Goal: Navigation & Orientation: Find specific page/section

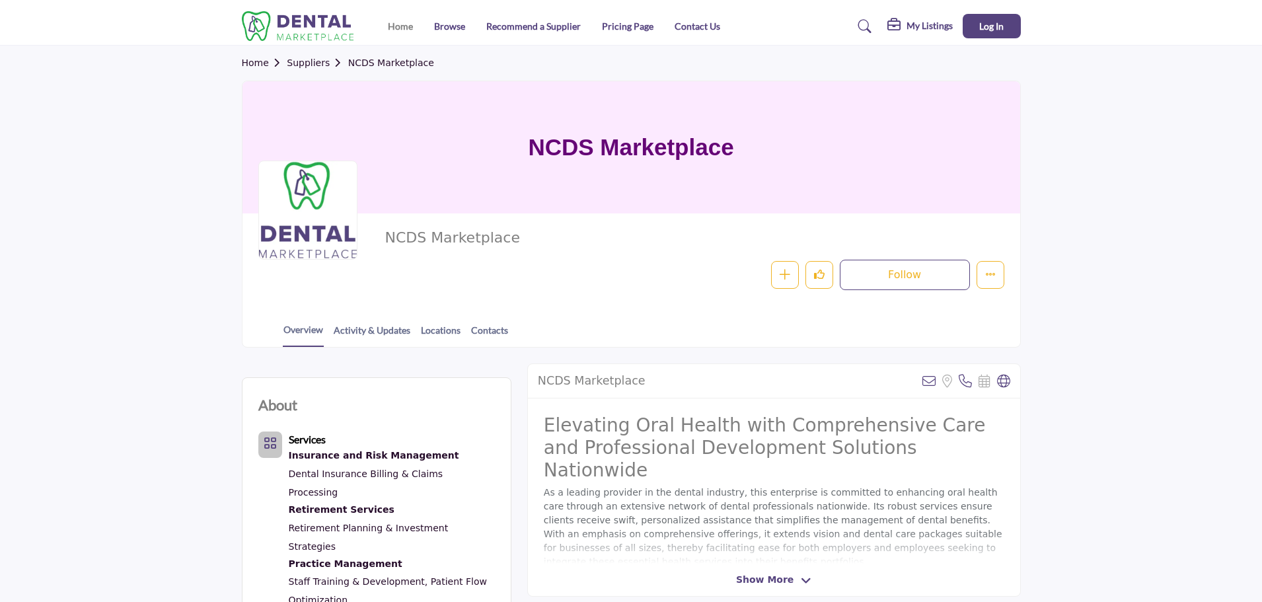
click at [392, 22] on link "Home" at bounding box center [400, 25] width 25 height 11
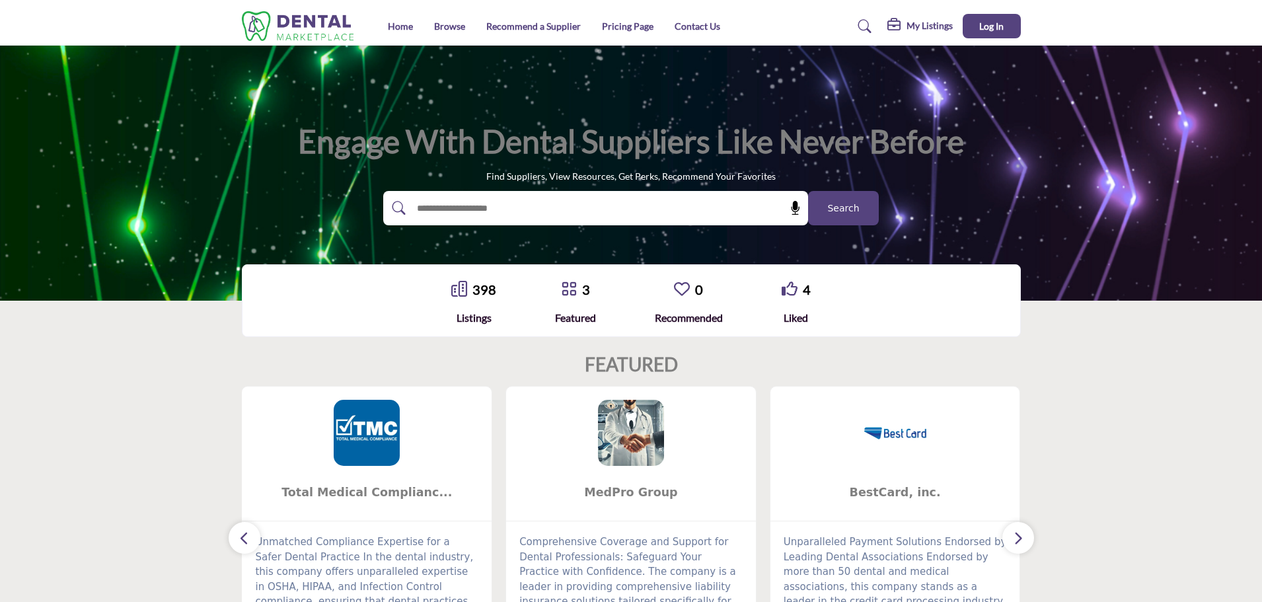
click at [845, 208] on span "Search" at bounding box center [843, 209] width 32 height 14
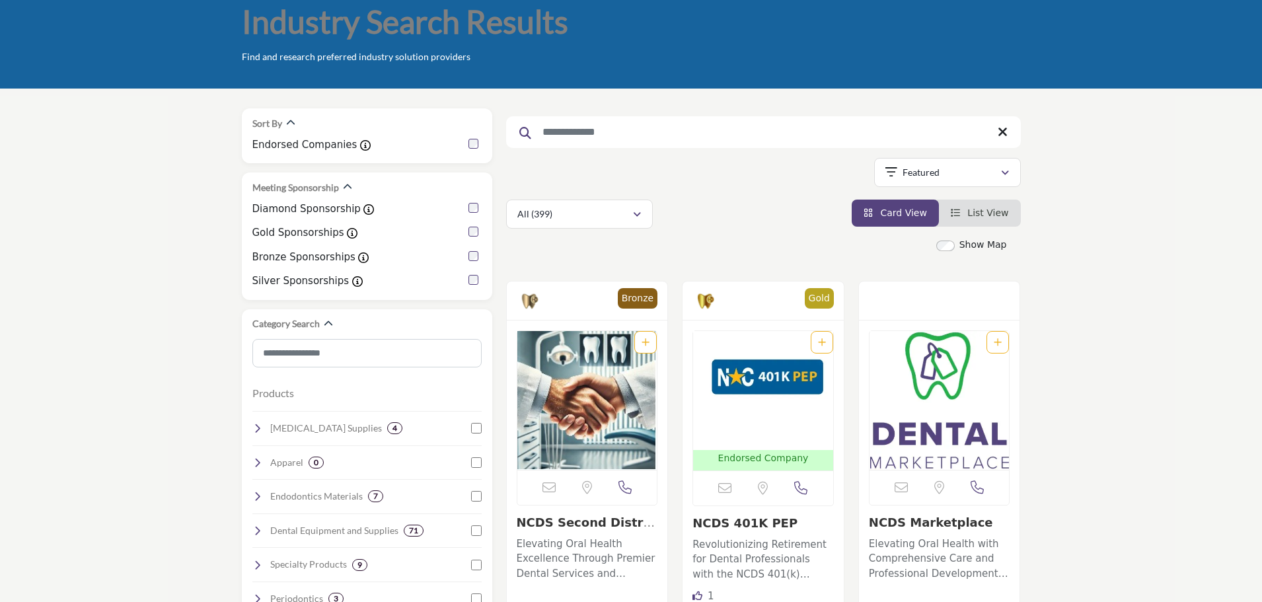
scroll to position [66, 0]
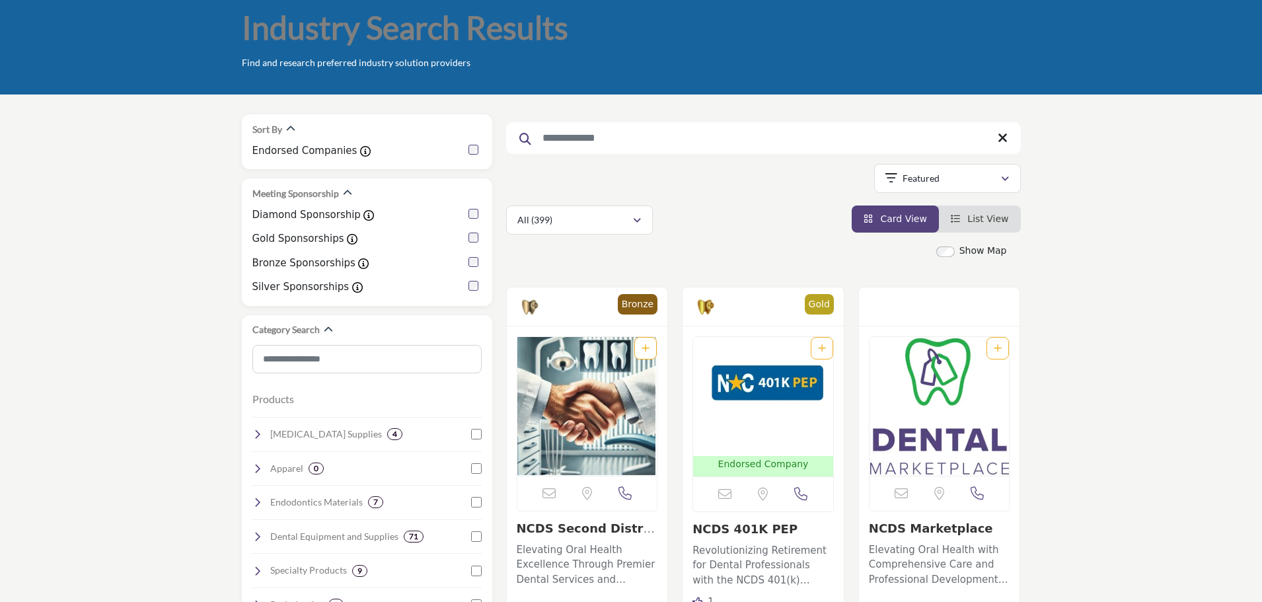
click at [985, 254] on label "Show Map" at bounding box center [984, 251] width 48 height 14
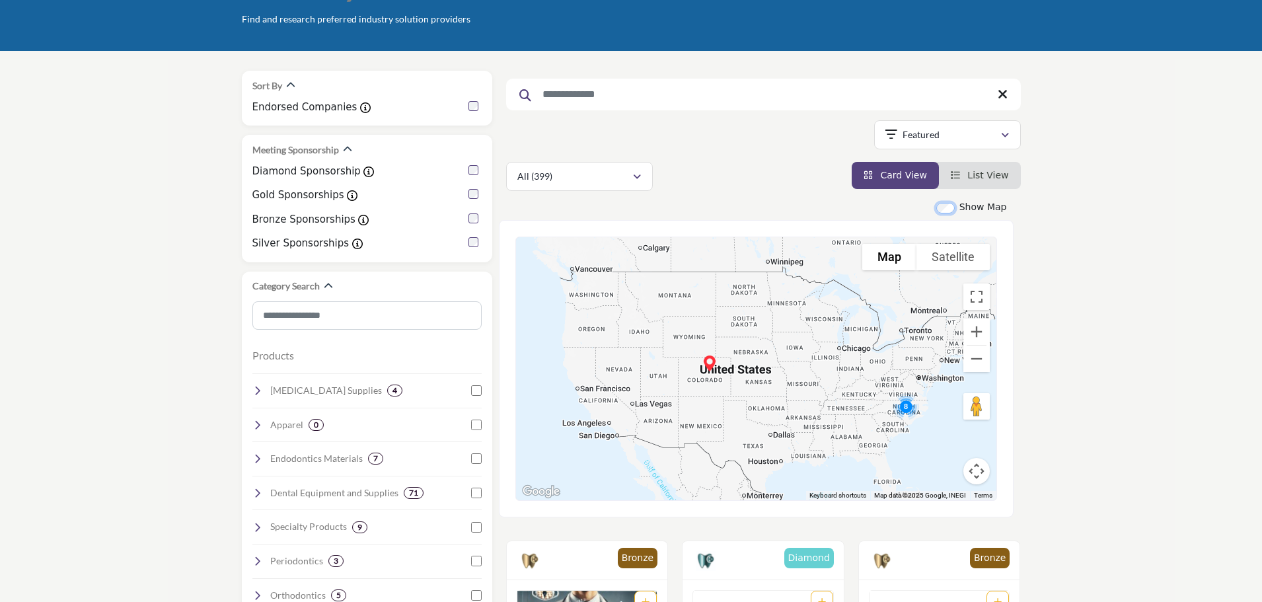
scroll to position [132, 0]
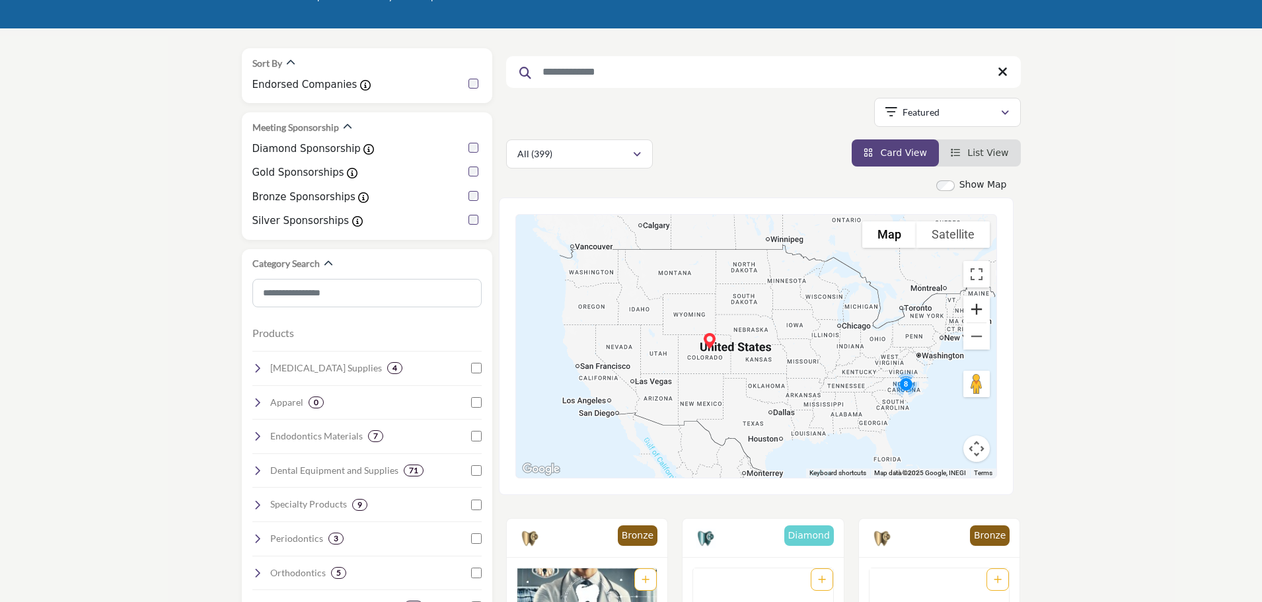
click at [979, 311] on button "Zoom in" at bounding box center [977, 309] width 26 height 26
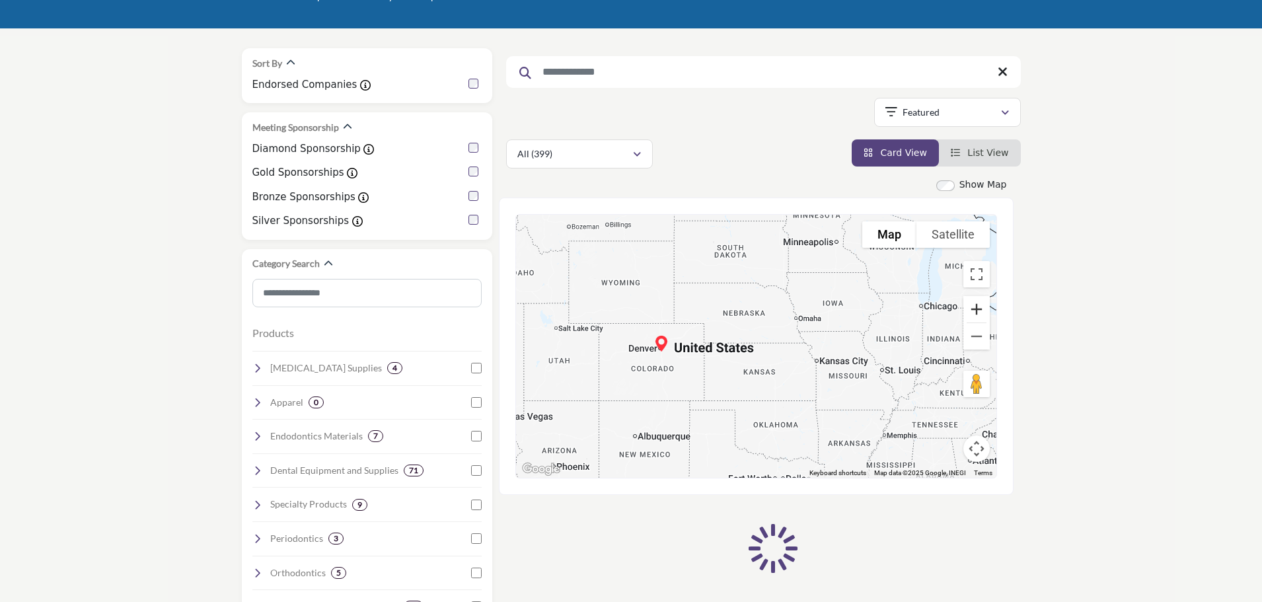
click at [979, 311] on button "Zoom in" at bounding box center [977, 309] width 26 height 26
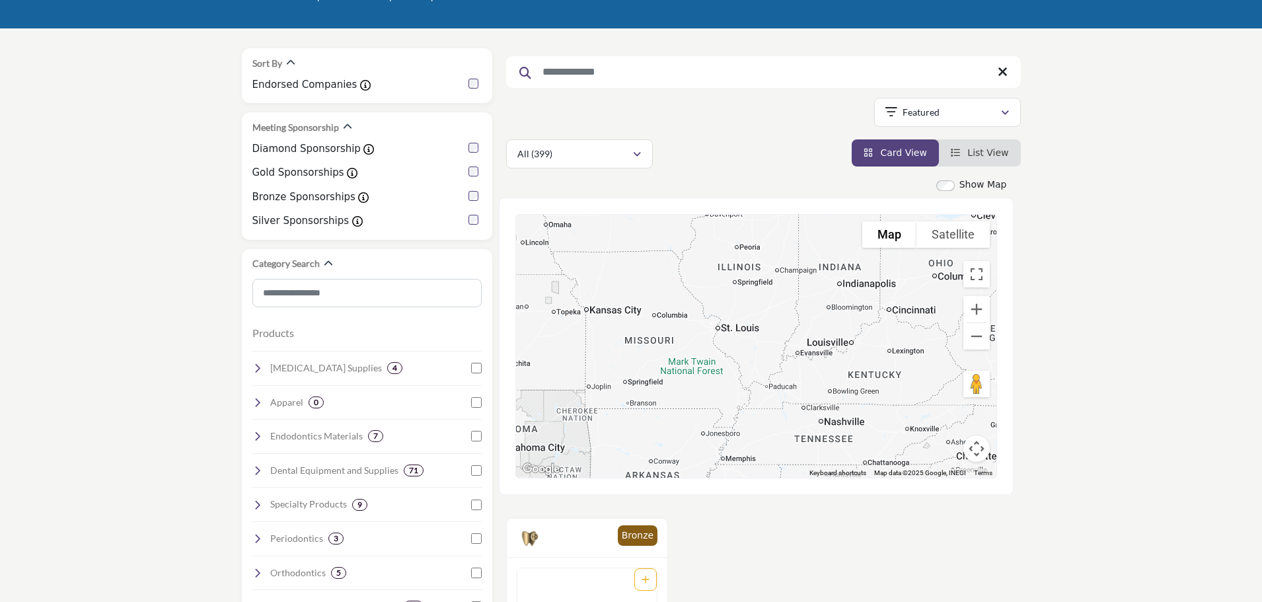
drag, startPoint x: 897, startPoint y: 369, endPoint x: 605, endPoint y: 304, distance: 300.0
click at [605, 304] on div at bounding box center [756, 346] width 480 height 263
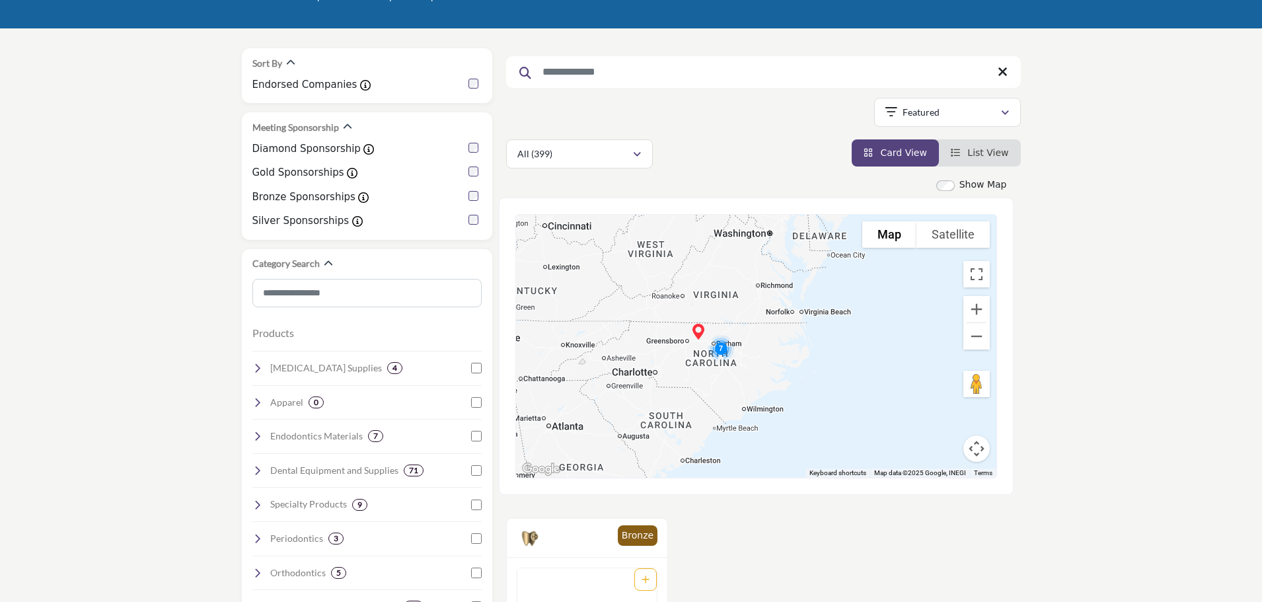
drag, startPoint x: 898, startPoint y: 361, endPoint x: 545, endPoint y: 264, distance: 366.2
click at [545, 264] on div at bounding box center [756, 346] width 480 height 263
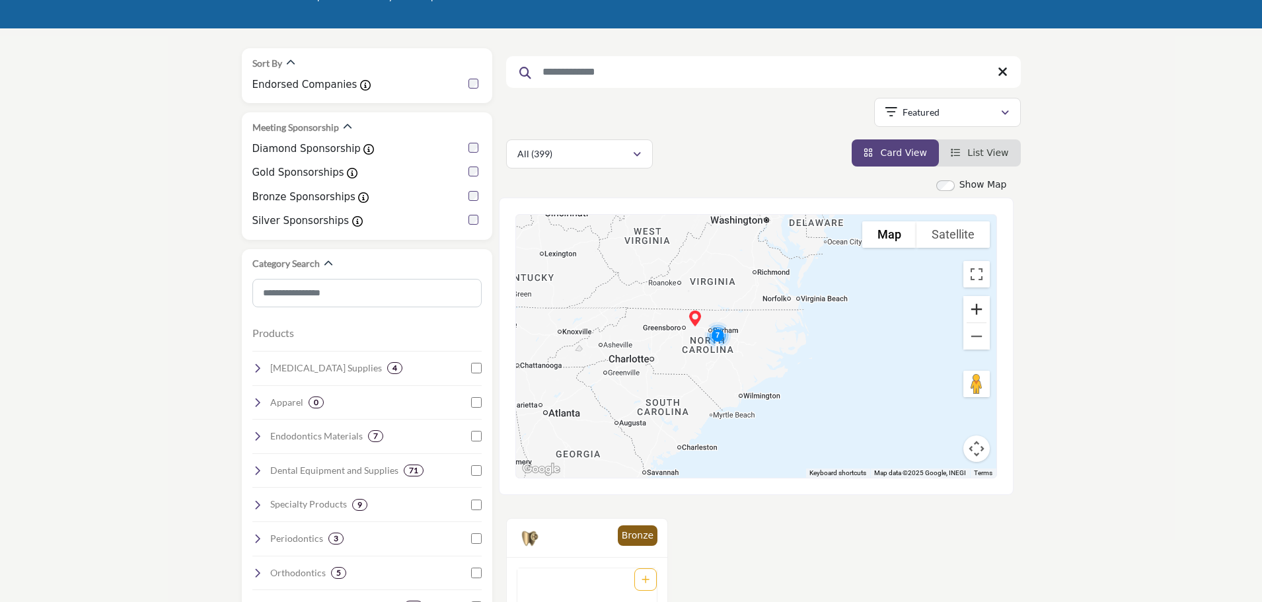
click at [974, 310] on button "Zoom in" at bounding box center [977, 309] width 26 height 26
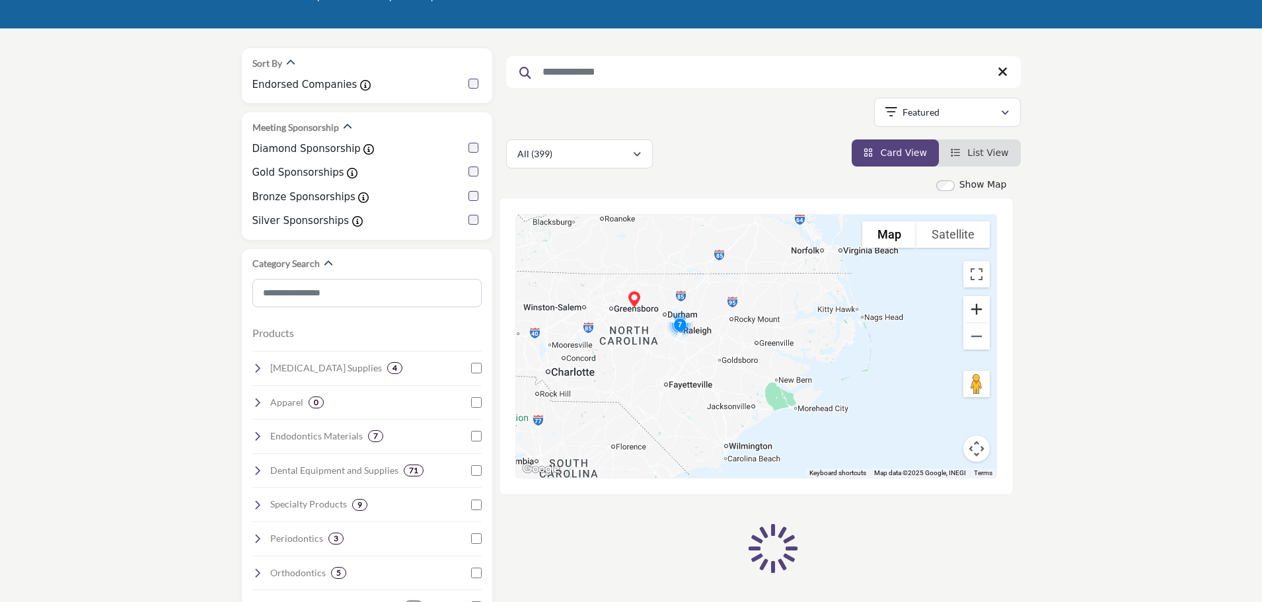
click at [974, 310] on button "Zoom in" at bounding box center [977, 309] width 26 height 26
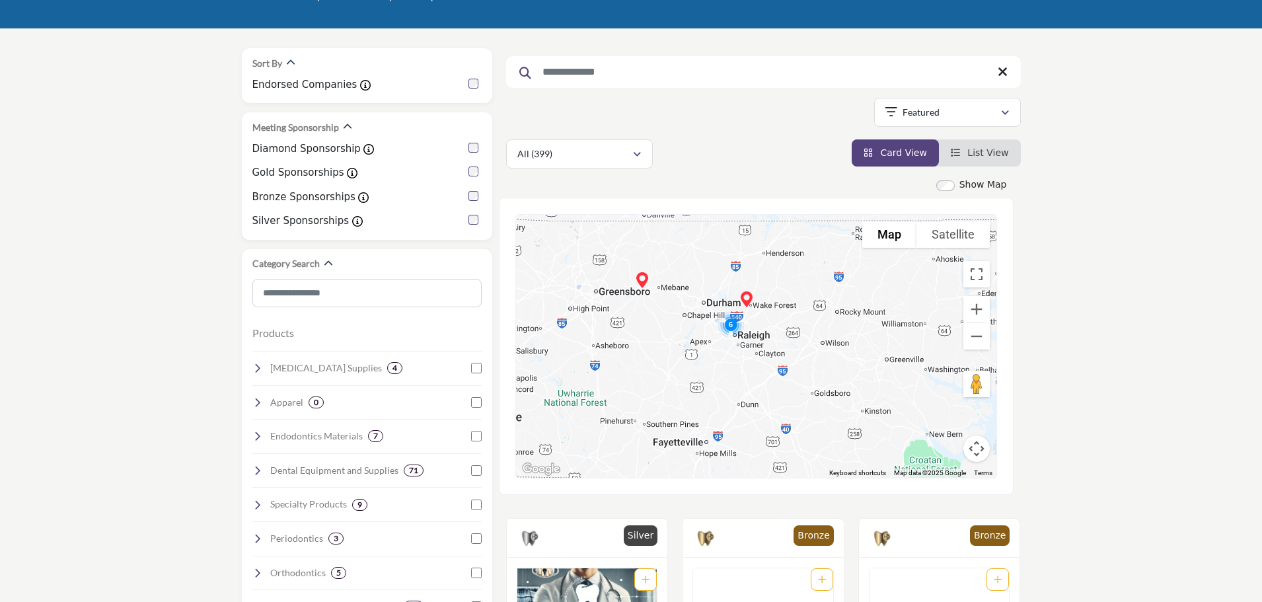
drag, startPoint x: 736, startPoint y: 295, endPoint x: 868, endPoint y: 315, distance: 133.6
click at [868, 315] on div at bounding box center [756, 346] width 480 height 263
click at [975, 310] on button "Zoom in" at bounding box center [977, 309] width 26 height 26
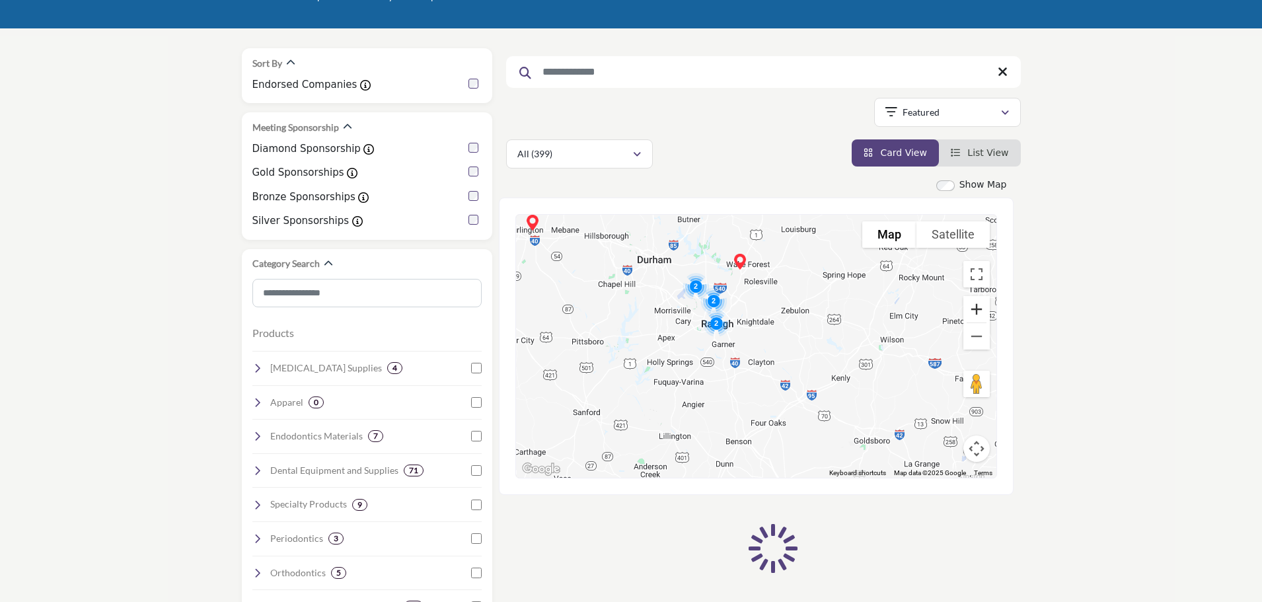
click at [975, 310] on button "Zoom in" at bounding box center [977, 309] width 26 height 26
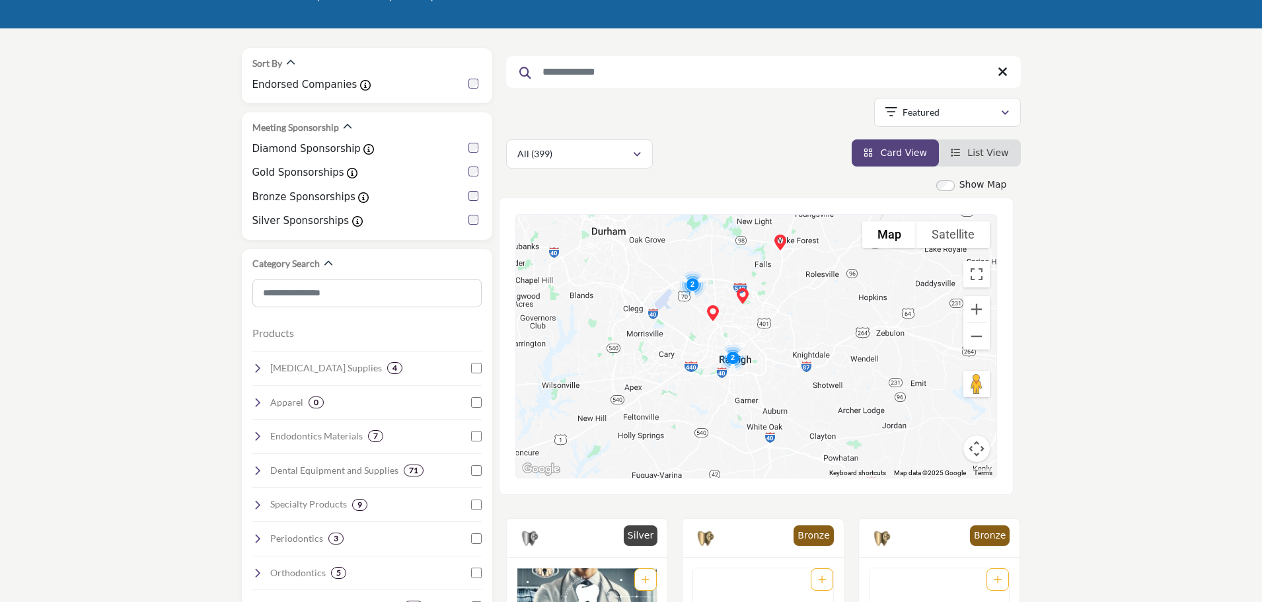
drag, startPoint x: 804, startPoint y: 289, endPoint x: 882, endPoint y: 369, distance: 112.2
click at [882, 369] on div at bounding box center [756, 346] width 480 height 263
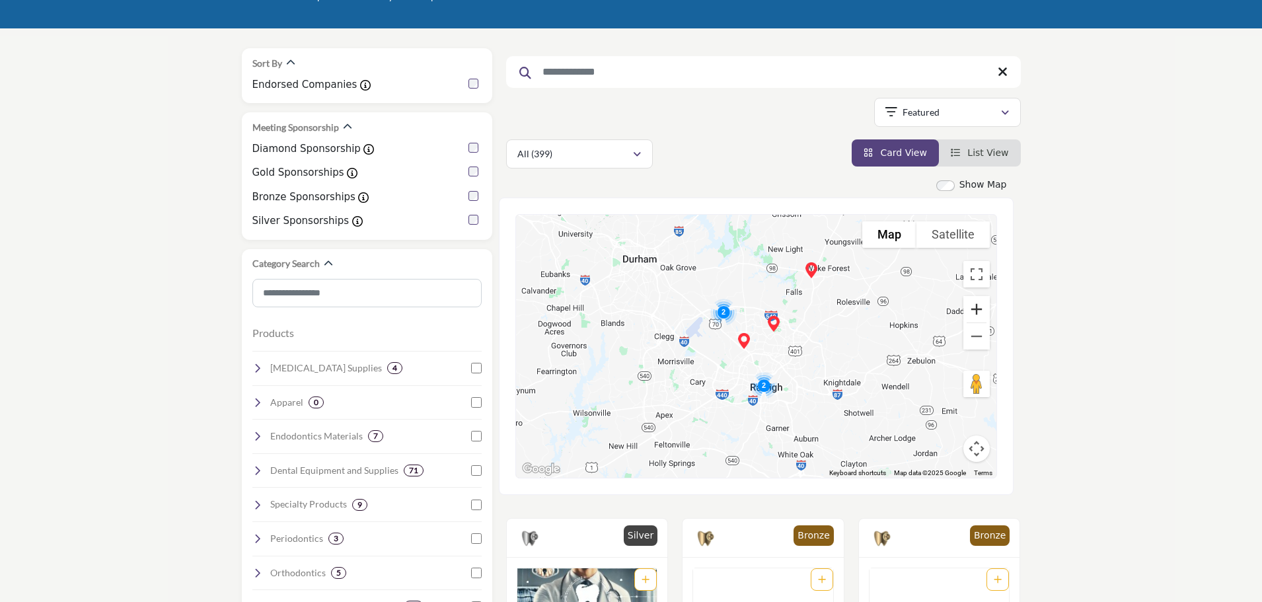
click at [970, 315] on button "Zoom in" at bounding box center [977, 309] width 26 height 26
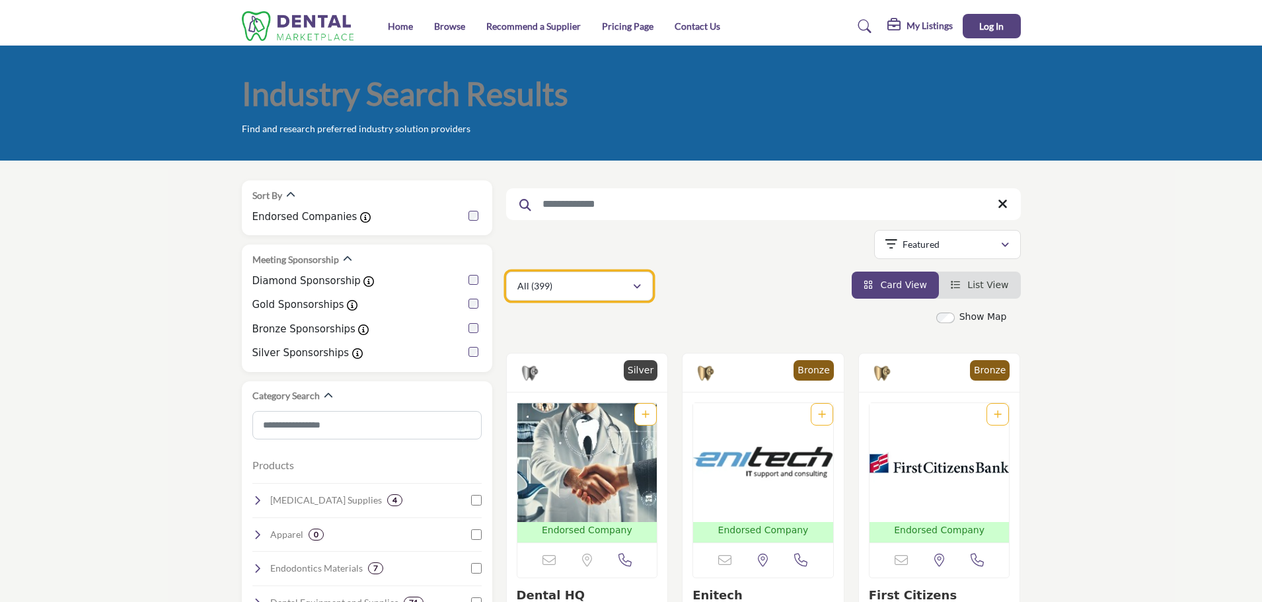
click at [603, 285] on div "All (399)" at bounding box center [574, 286] width 115 height 16
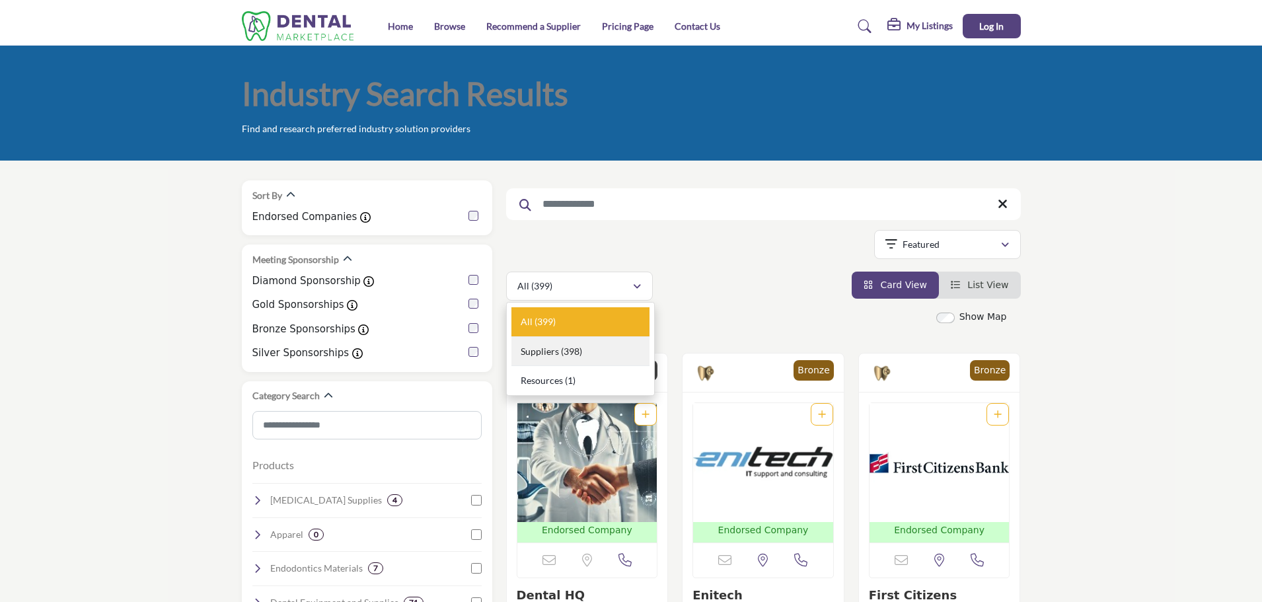
click at [568, 354] on b "(398)" at bounding box center [571, 351] width 21 height 11
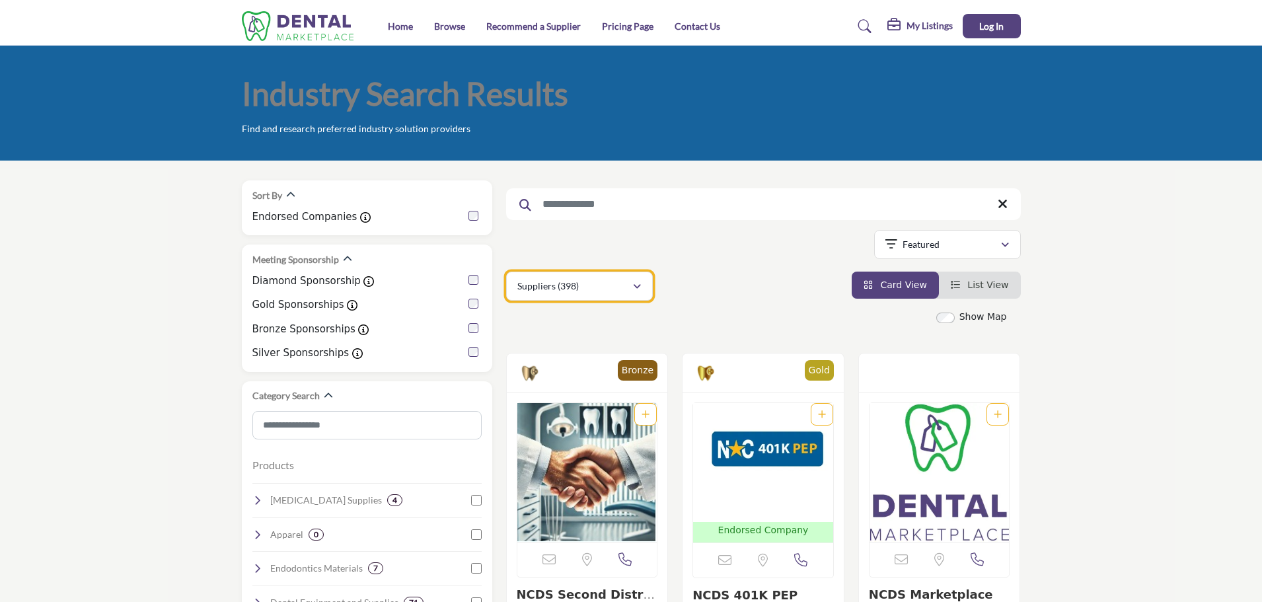
click at [602, 280] on div "Suppliers (398)" at bounding box center [574, 286] width 115 height 16
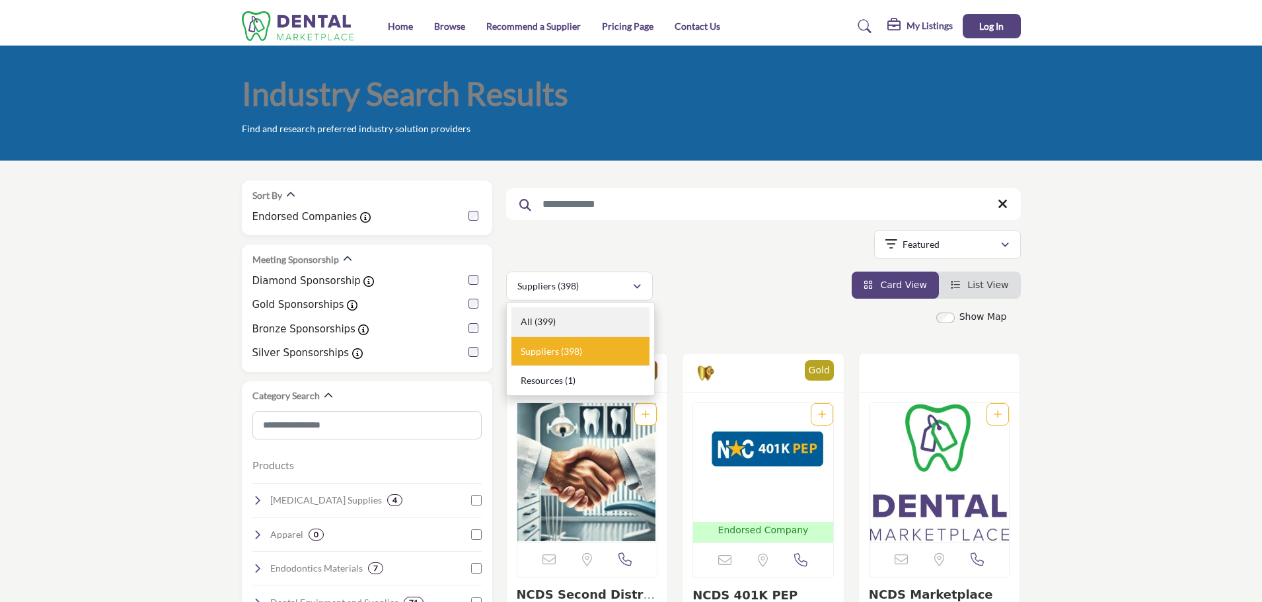
click at [597, 319] on div "All (399)" at bounding box center [580, 322] width 138 height 30
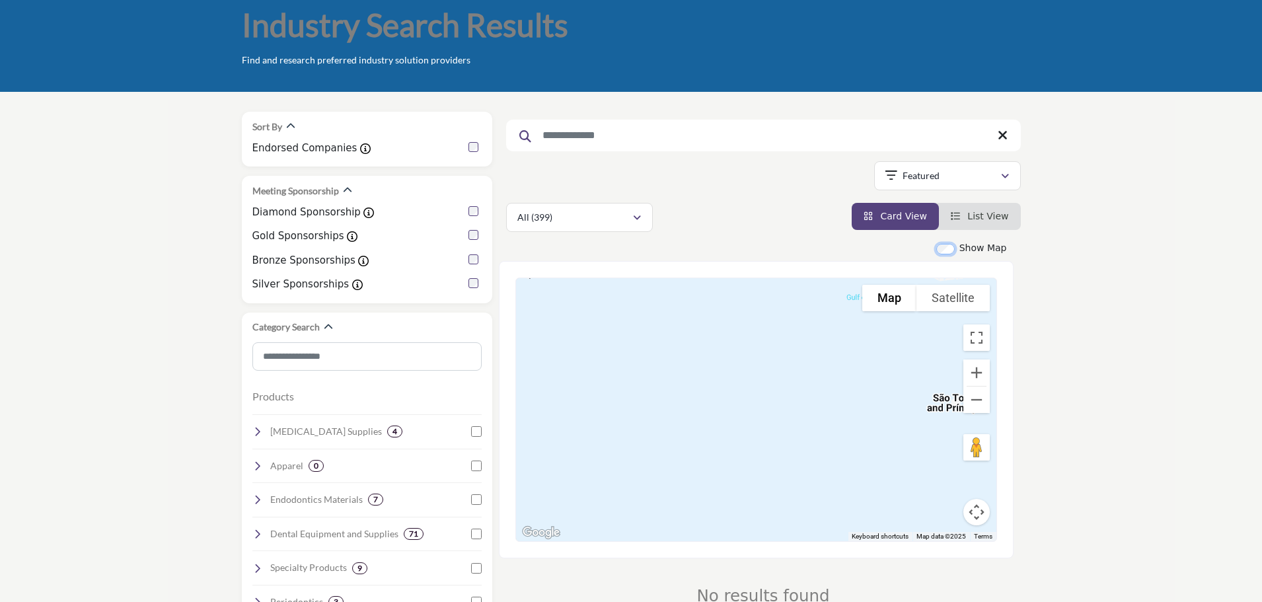
scroll to position [132, 0]
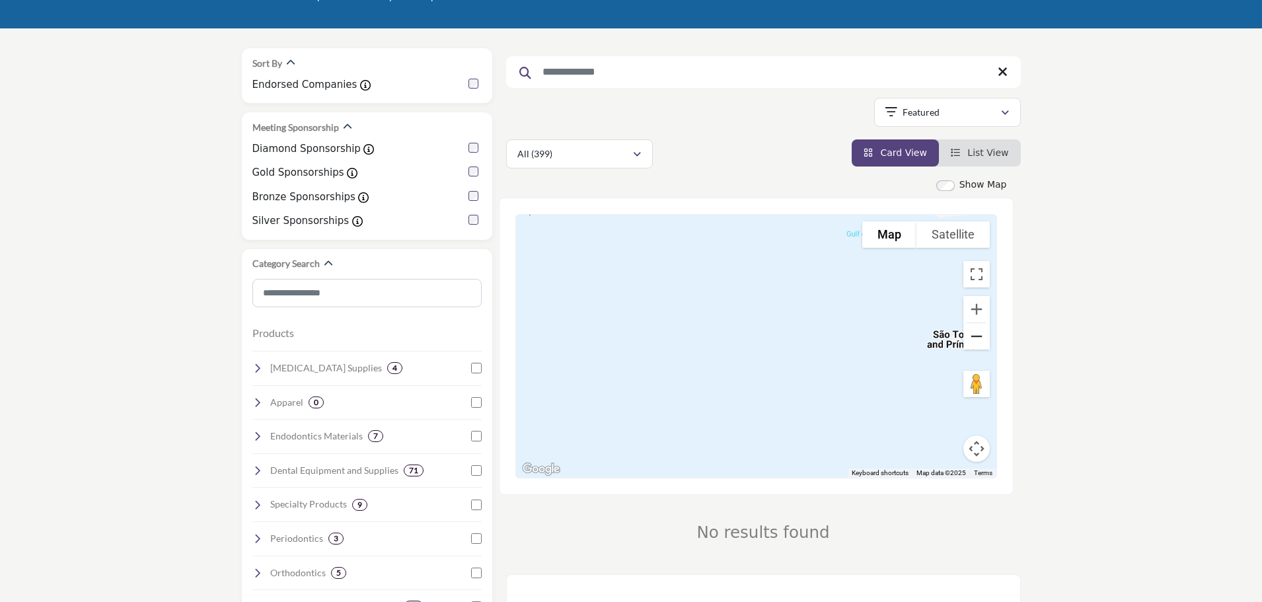
click at [973, 333] on button "Zoom out" at bounding box center [977, 336] width 26 height 26
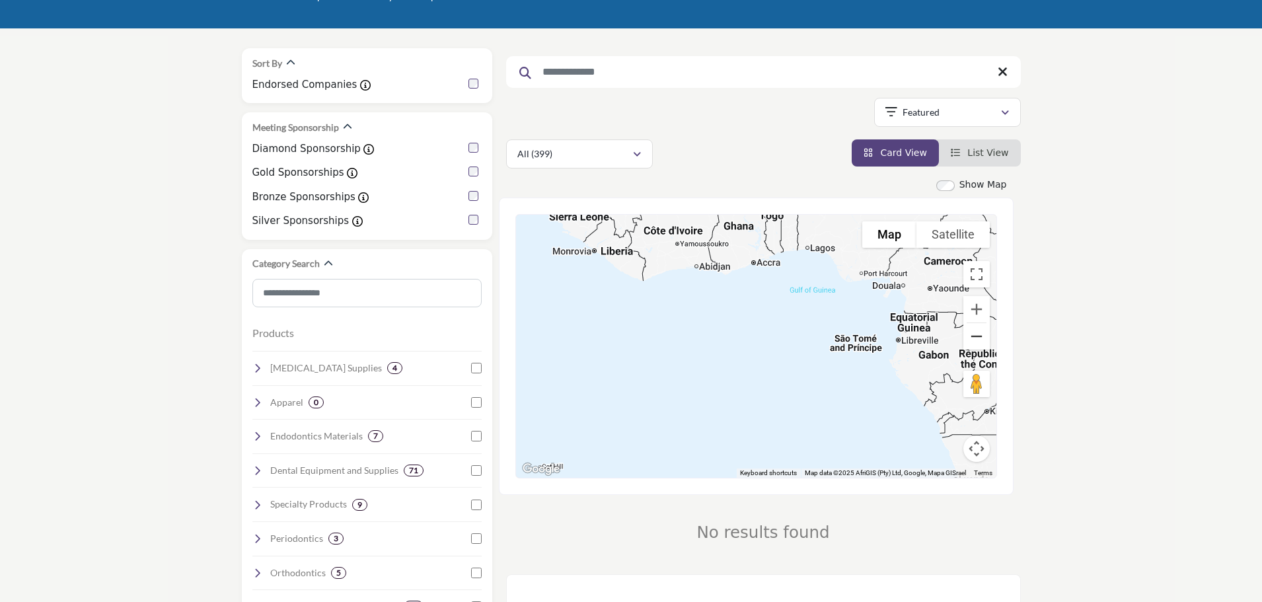
click at [976, 336] on button "Zoom out" at bounding box center [977, 336] width 26 height 26
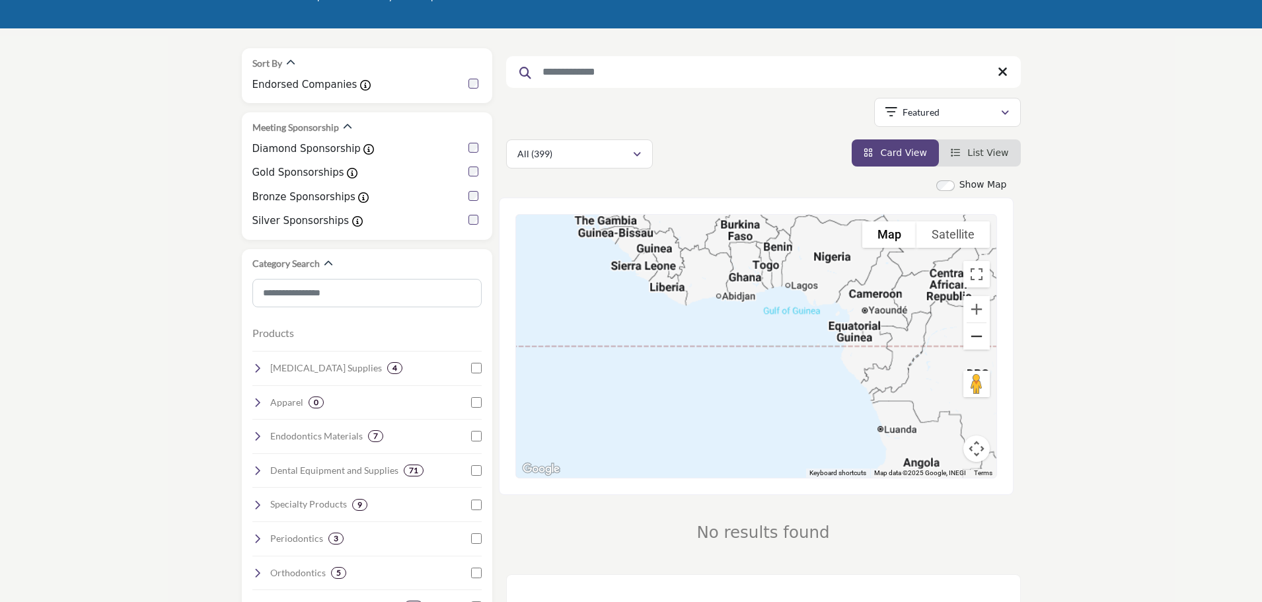
click at [976, 336] on button "Zoom out" at bounding box center [977, 336] width 26 height 26
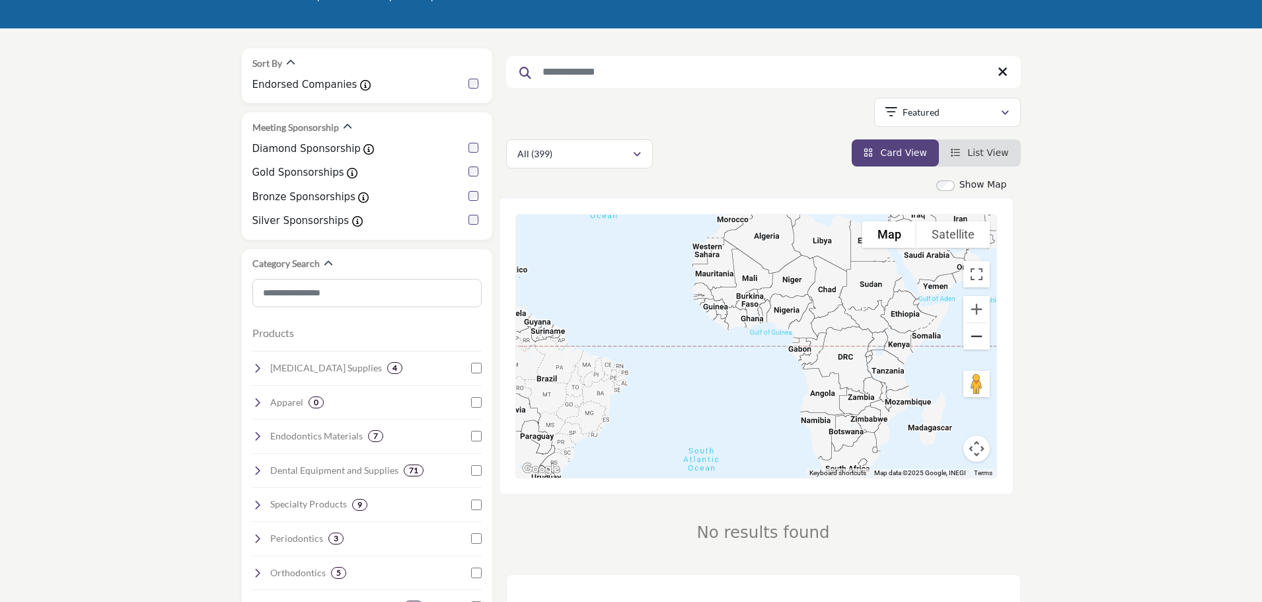
click at [976, 336] on button "Zoom out" at bounding box center [977, 336] width 26 height 26
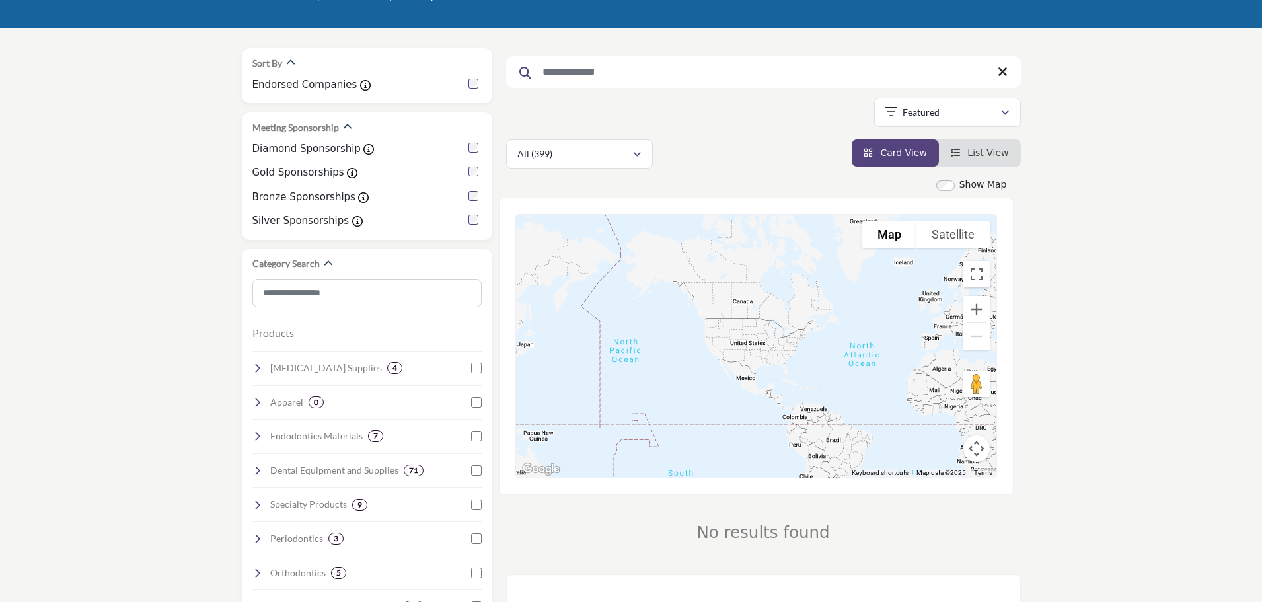
drag, startPoint x: 676, startPoint y: 298, endPoint x: 871, endPoint y: 386, distance: 213.8
click at [871, 386] on div at bounding box center [756, 346] width 480 height 263
click at [978, 312] on button "Zoom in" at bounding box center [977, 309] width 26 height 26
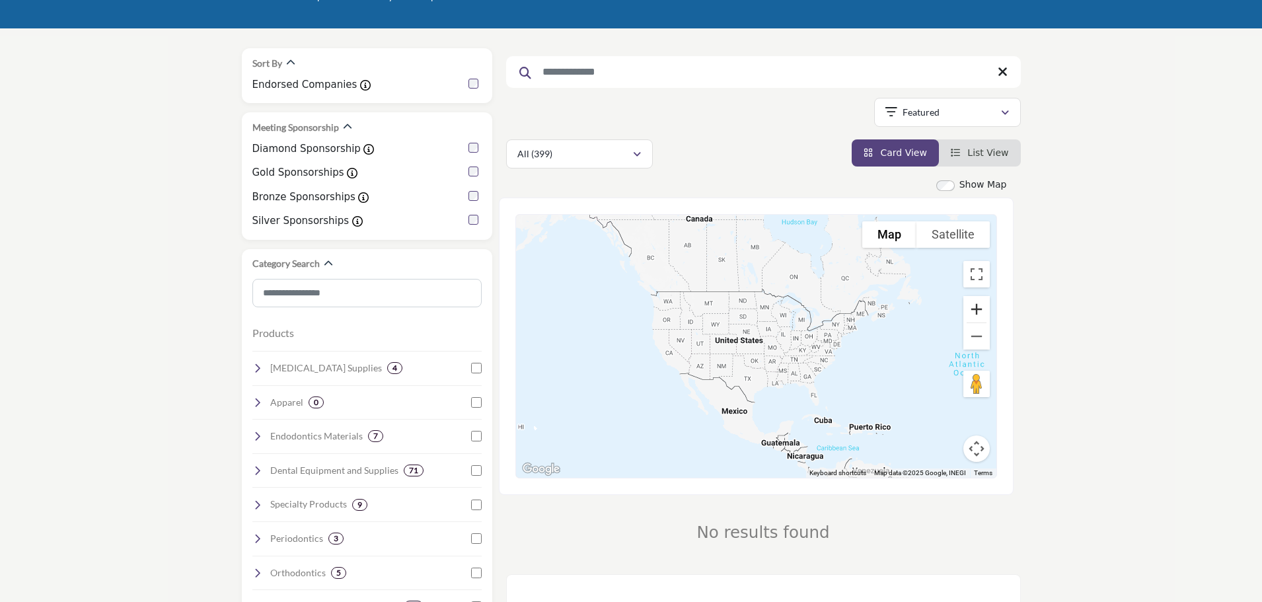
click at [978, 312] on button "Zoom in" at bounding box center [977, 309] width 26 height 26
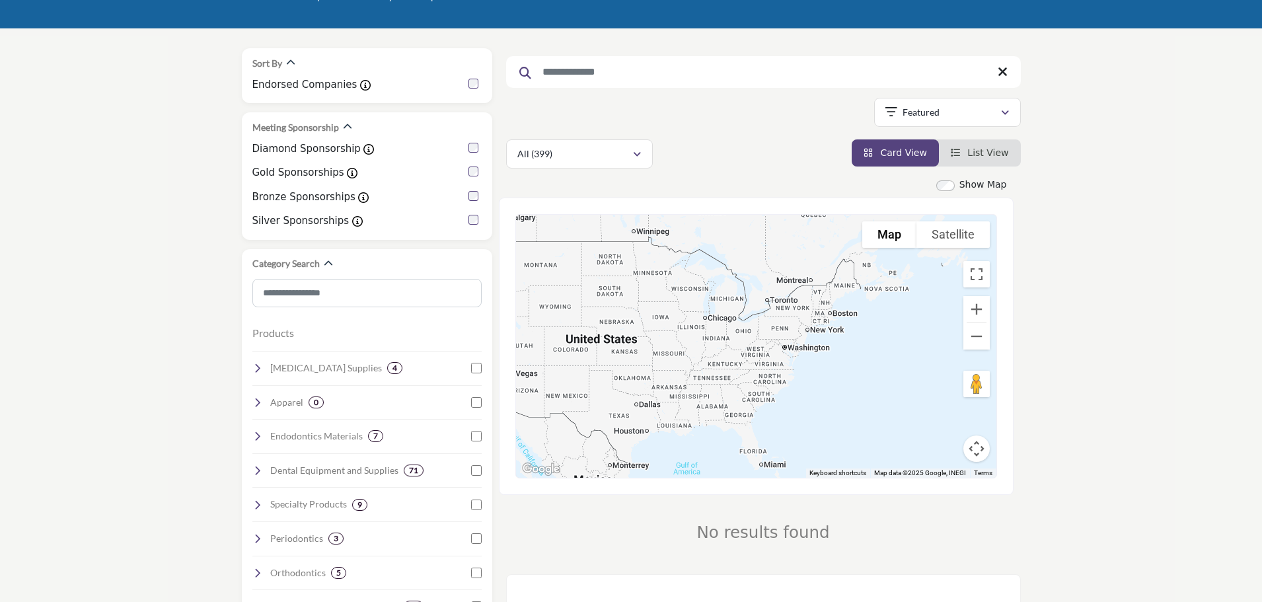
drag, startPoint x: 896, startPoint y: 354, endPoint x: 782, endPoint y: 358, distance: 114.4
click at [782, 358] on div at bounding box center [756, 346] width 480 height 263
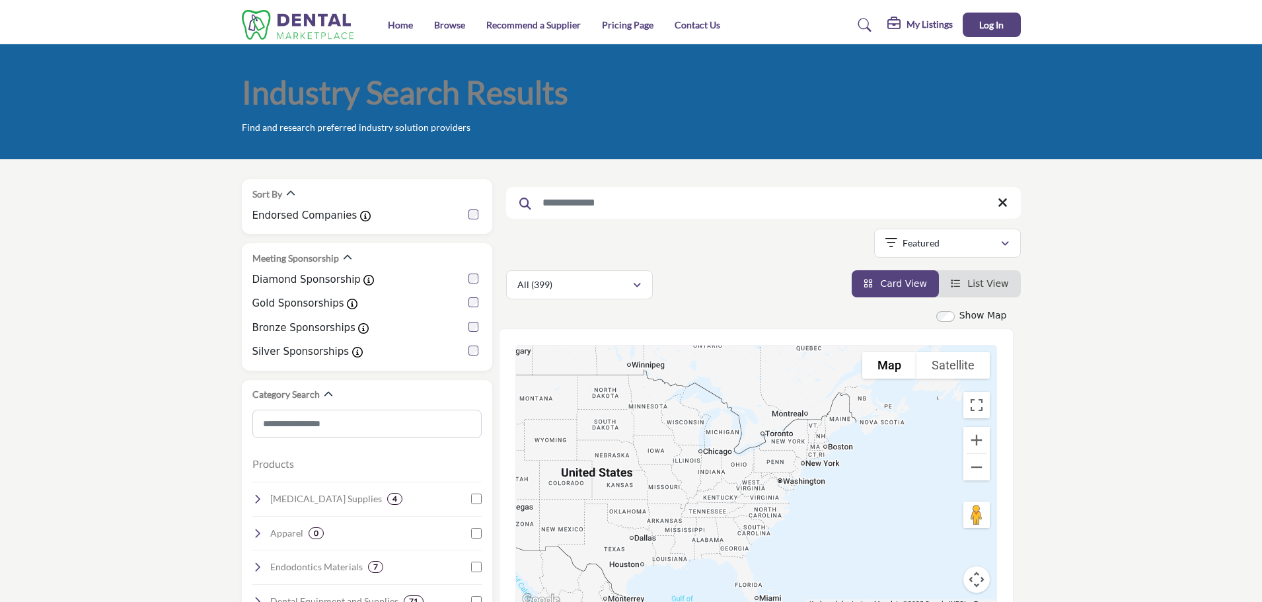
scroll to position [0, 0]
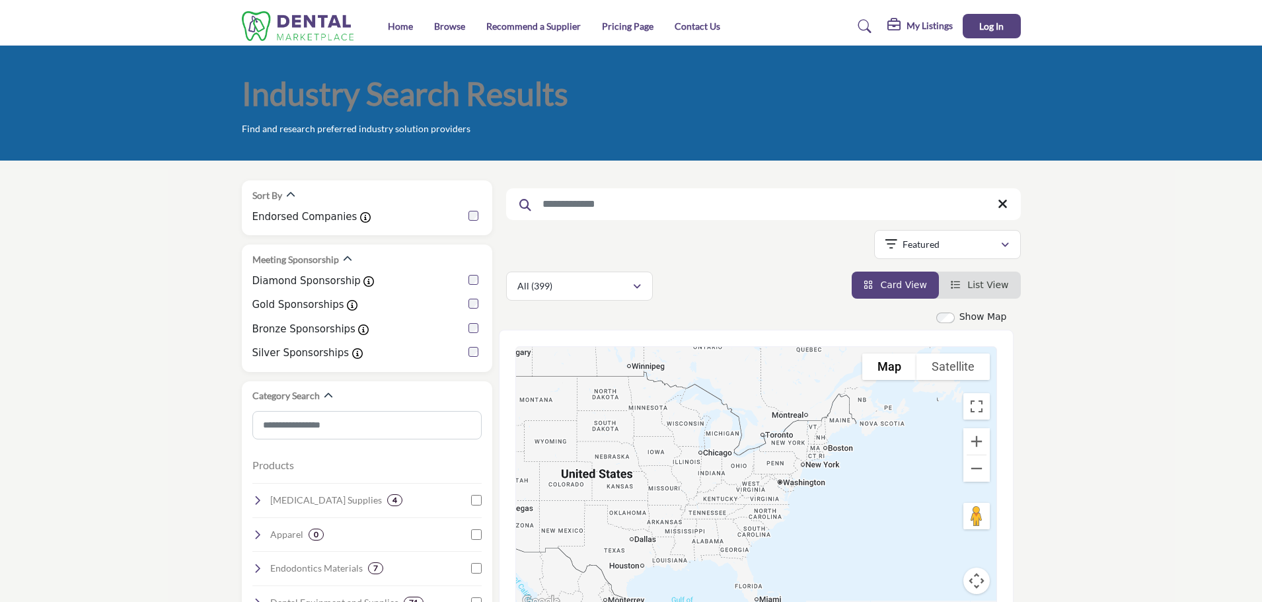
click at [1000, 208] on icon at bounding box center [1003, 204] width 10 height 13
click at [757, 260] on div "Showing 42 results out of 399" at bounding box center [763, 247] width 515 height 34
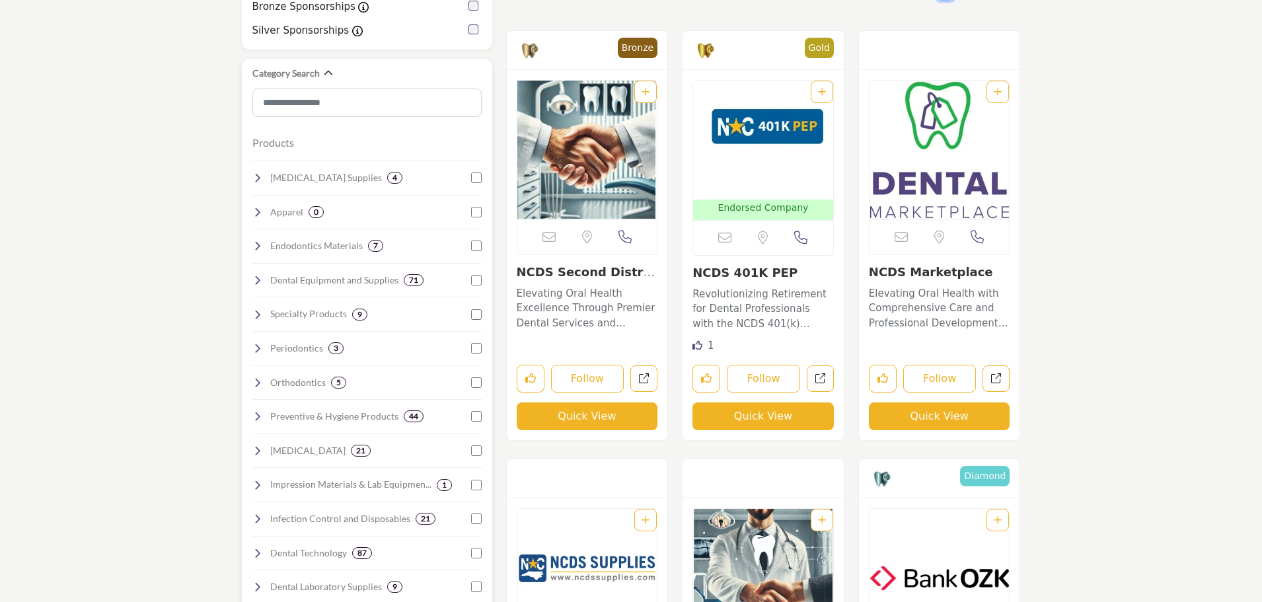
scroll to position [323, 0]
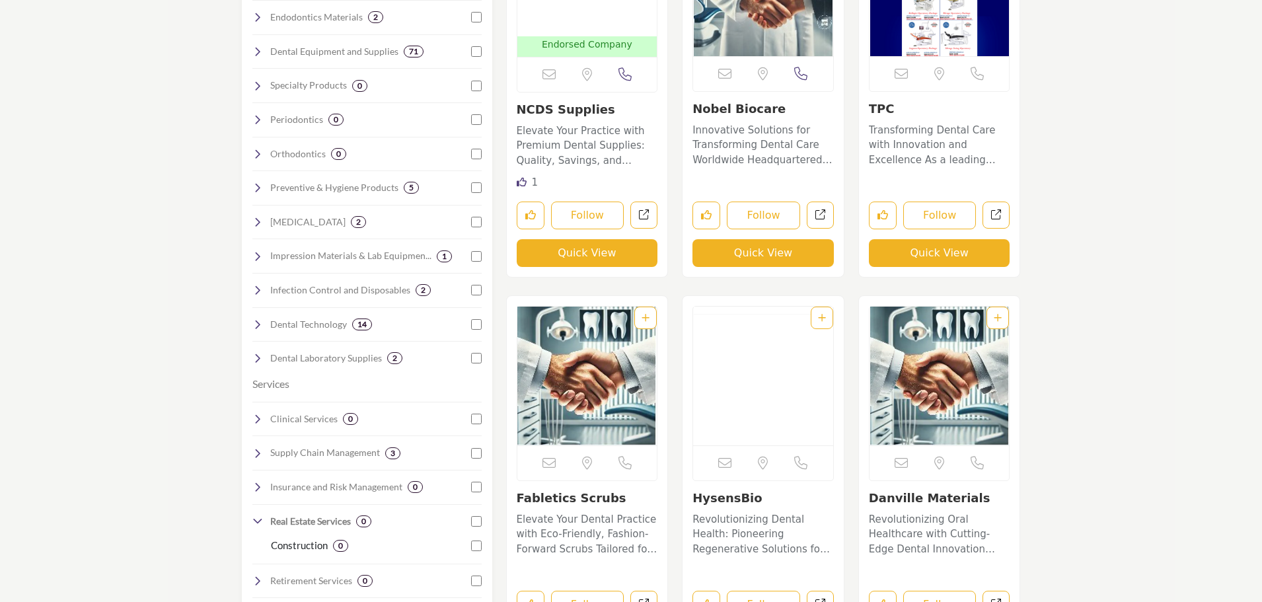
scroll to position [720, 0]
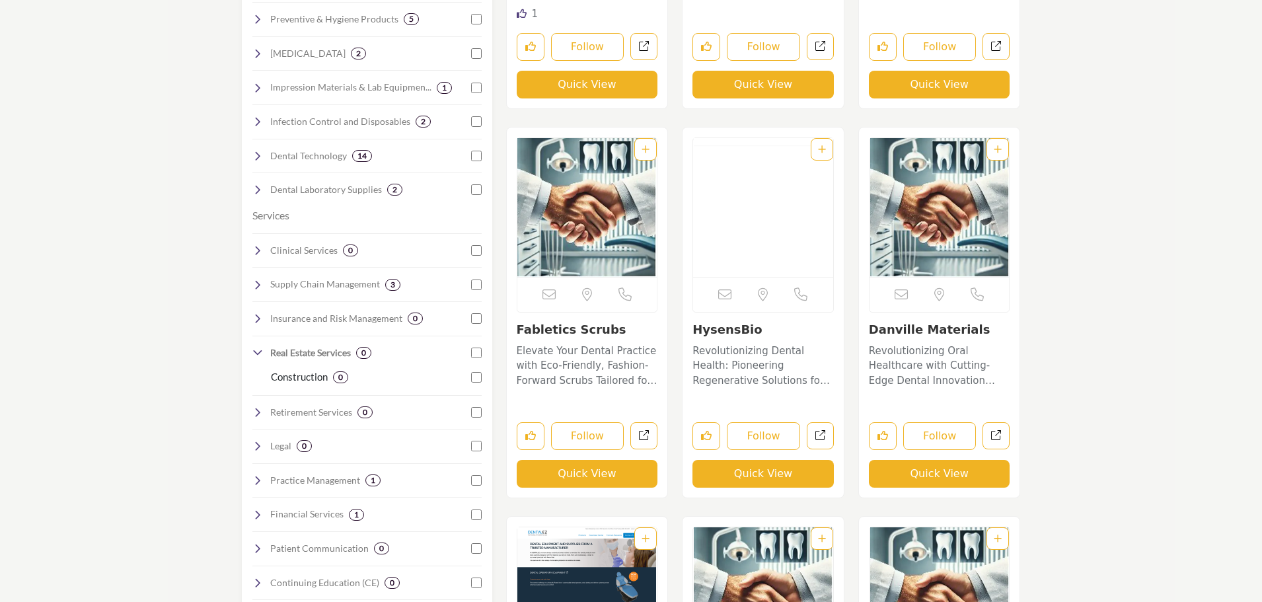
drag, startPoint x: 1244, startPoint y: 300, endPoint x: 1162, endPoint y: 336, distance: 89.6
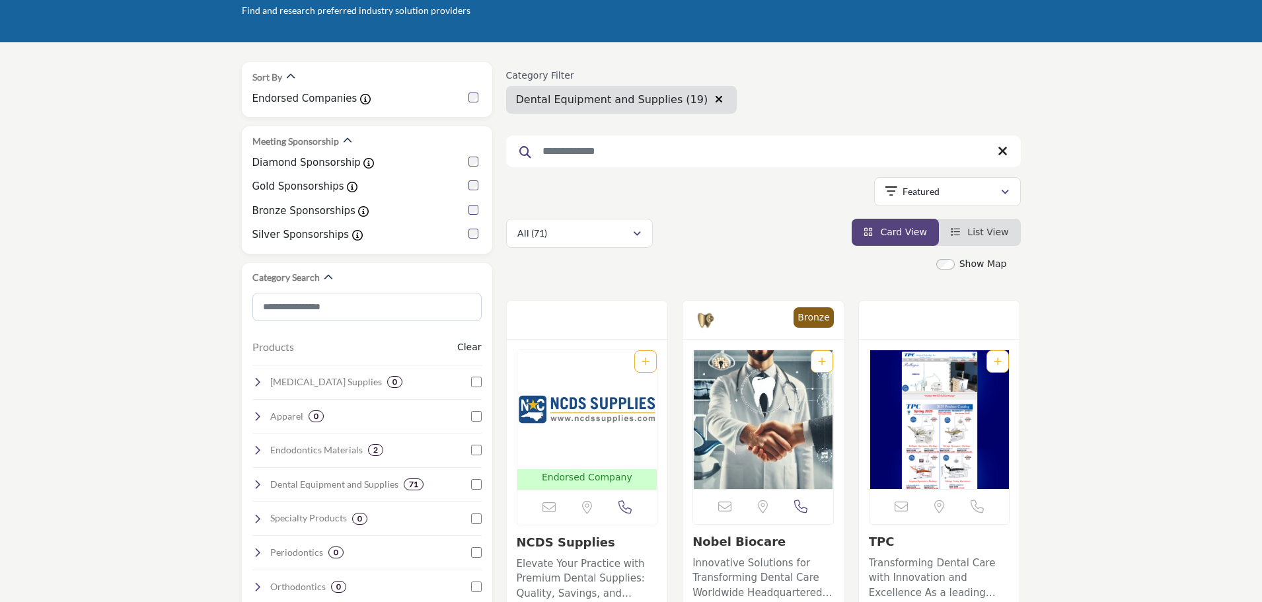
scroll to position [0, 0]
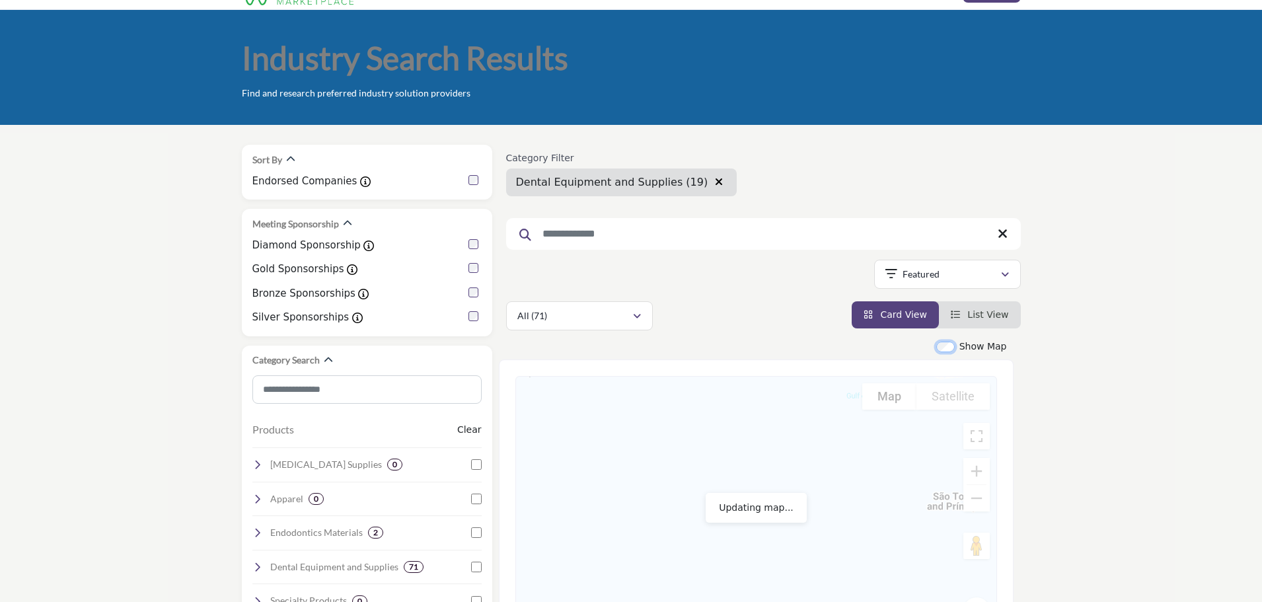
scroll to position [132, 0]
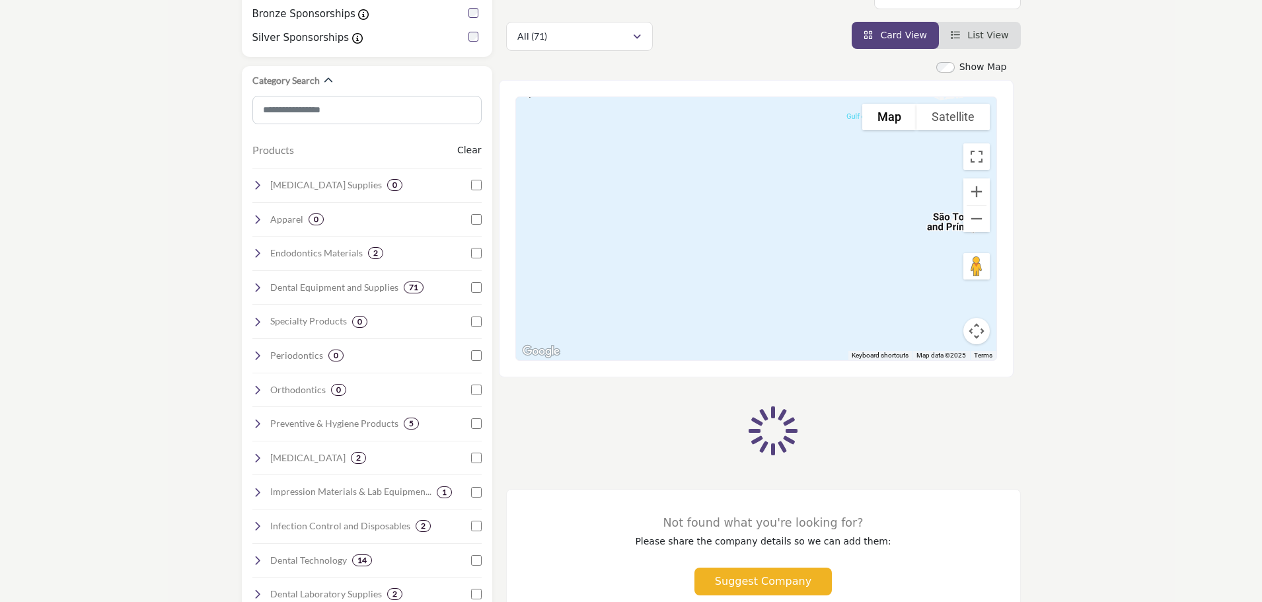
scroll to position [293, 0]
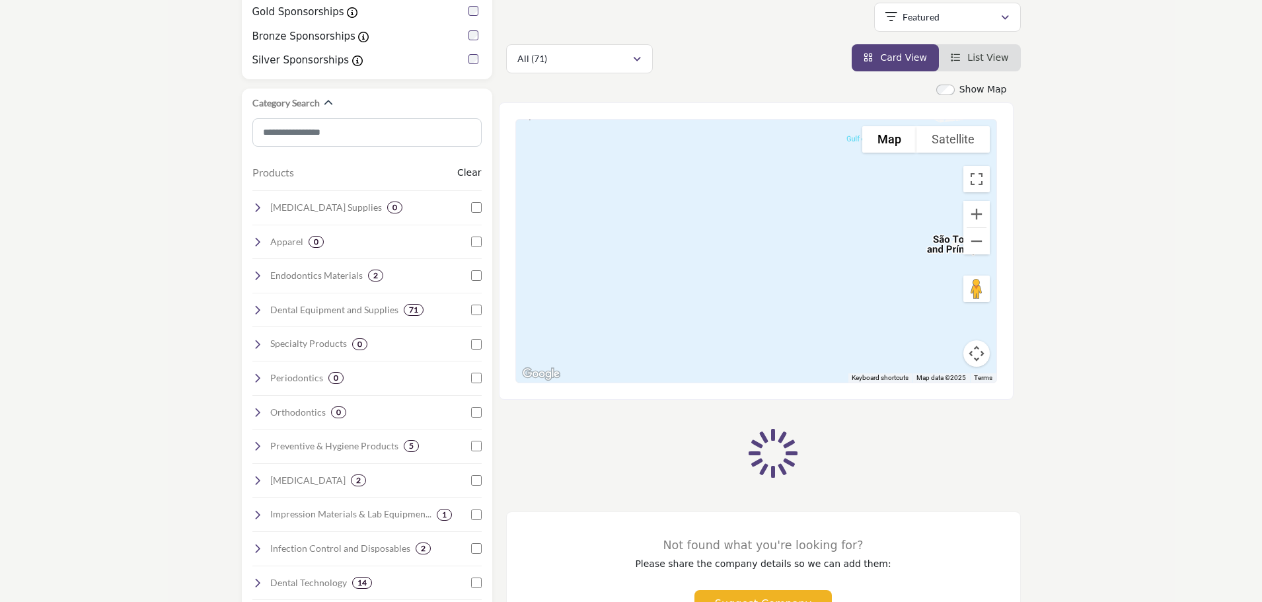
click at [977, 240] on button "Zoom out" at bounding box center [977, 241] width 26 height 26
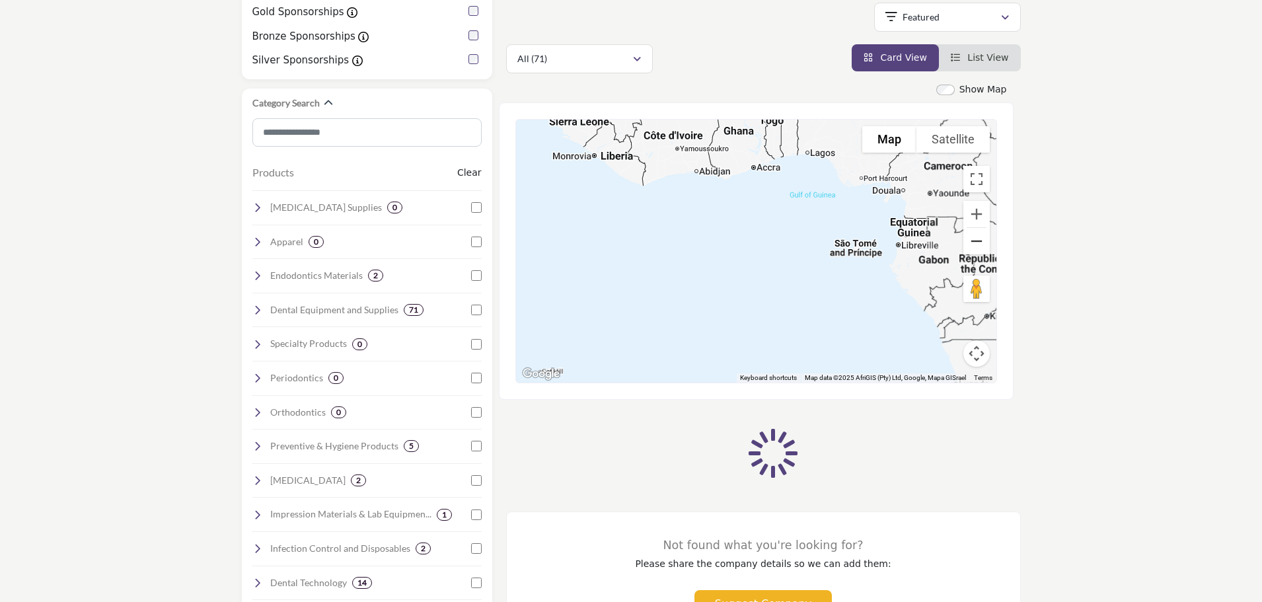
click at [977, 241] on button "Zoom out" at bounding box center [977, 241] width 26 height 26
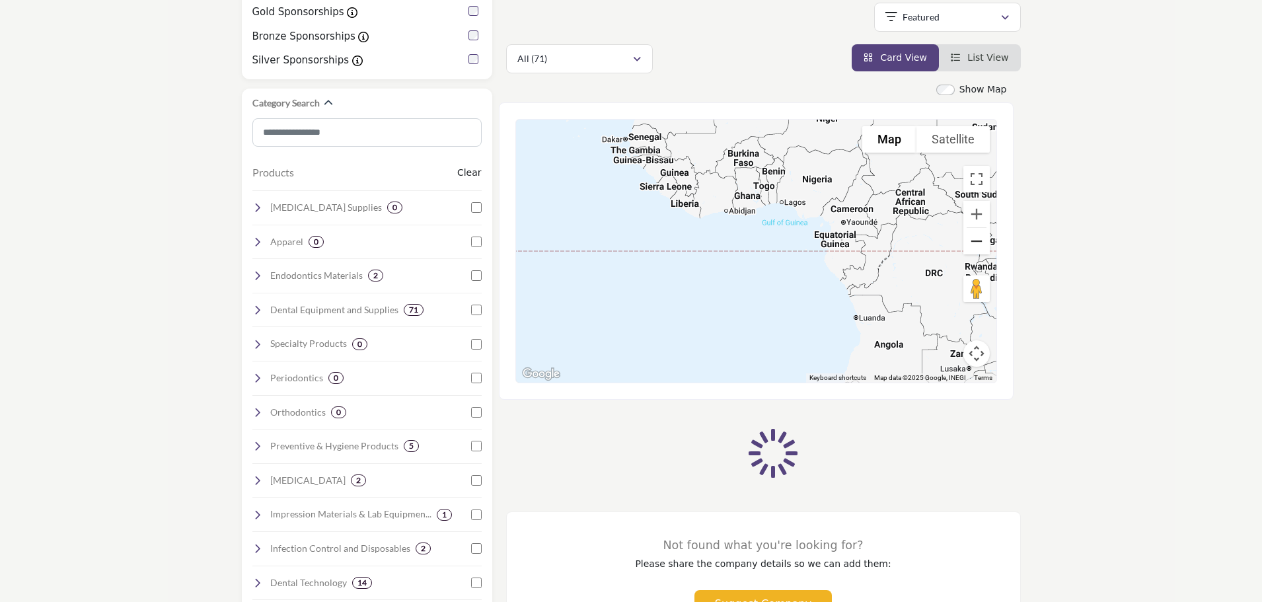
click at [977, 240] on button "Zoom out" at bounding box center [977, 241] width 26 height 26
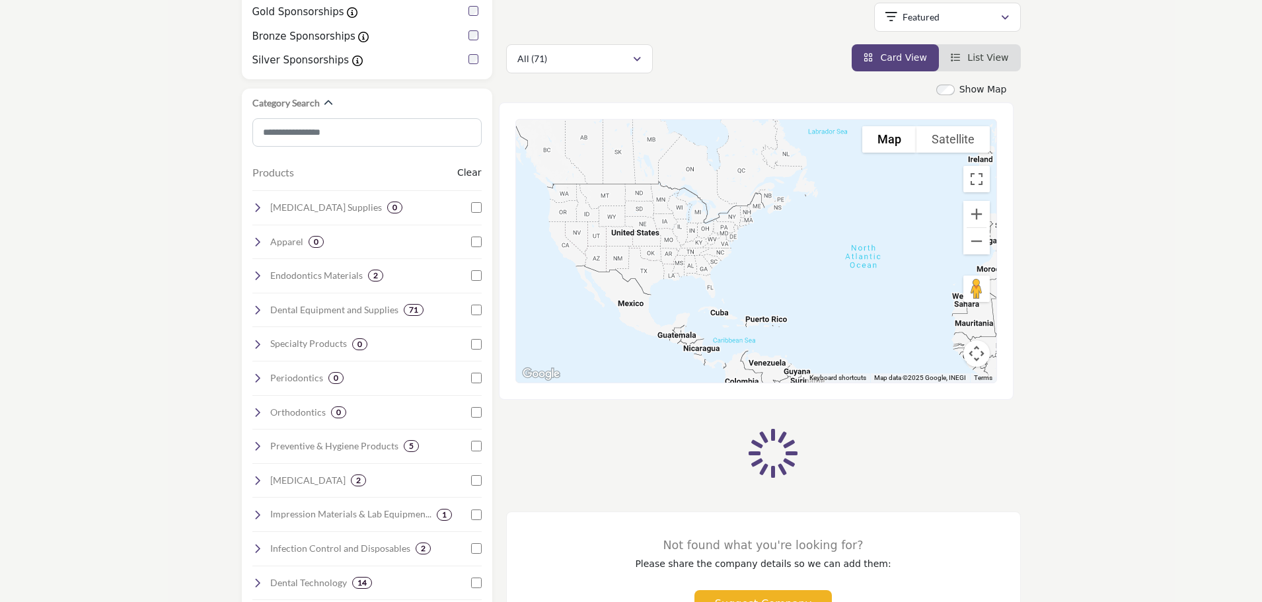
drag, startPoint x: 638, startPoint y: 186, endPoint x: 901, endPoint y: 334, distance: 302.4
click at [901, 334] on div at bounding box center [756, 251] width 480 height 263
click at [974, 209] on button "Zoom in" at bounding box center [977, 214] width 26 height 26
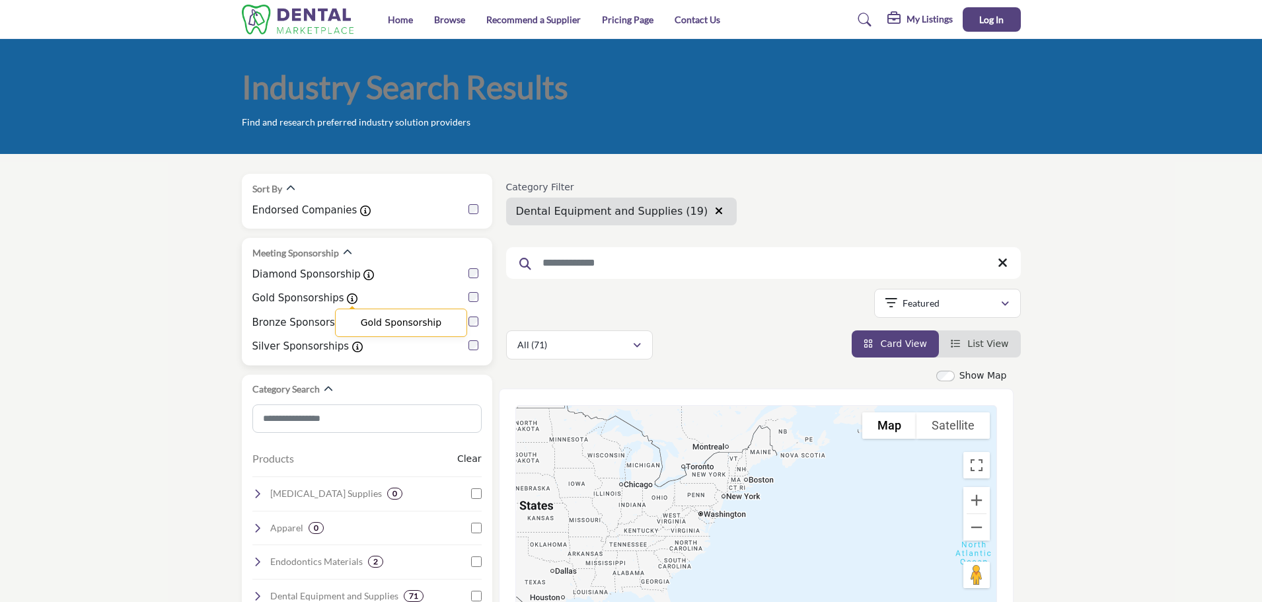
scroll to position [0, 0]
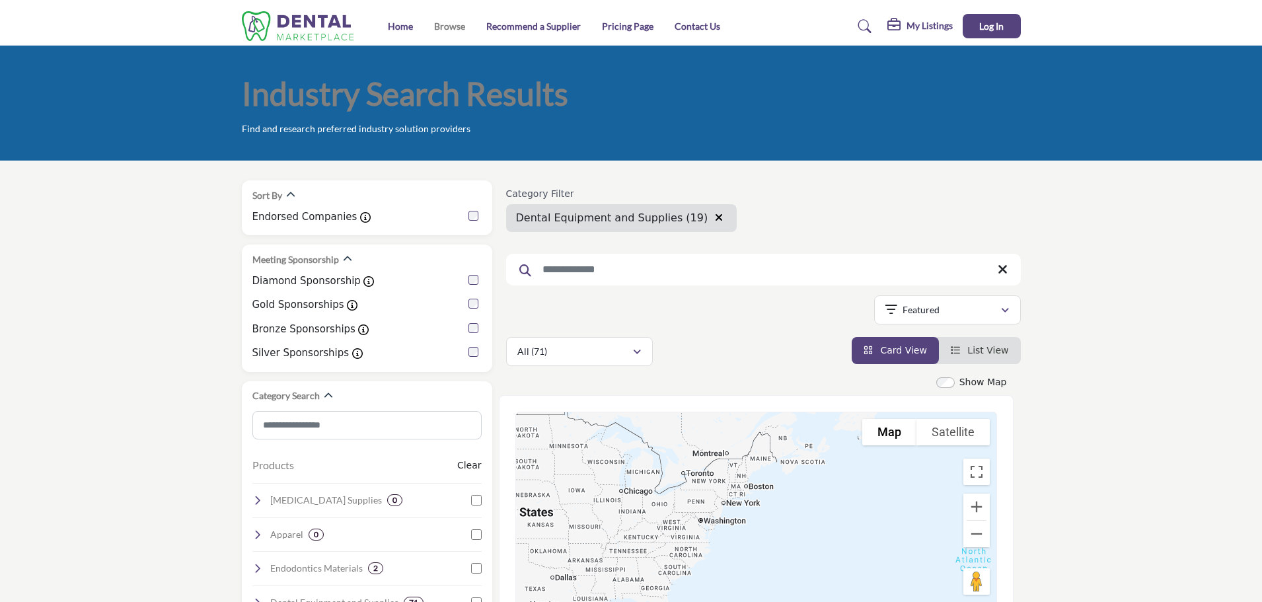
click at [444, 29] on link "Browse" at bounding box center [449, 25] width 31 height 11
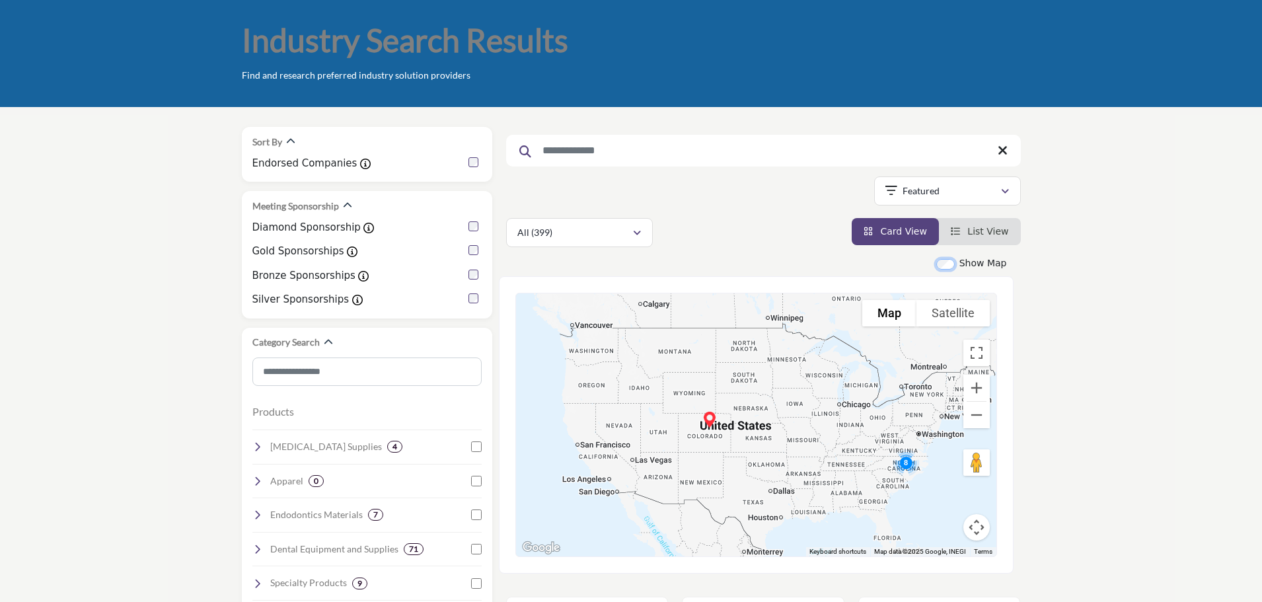
scroll to position [132, 0]
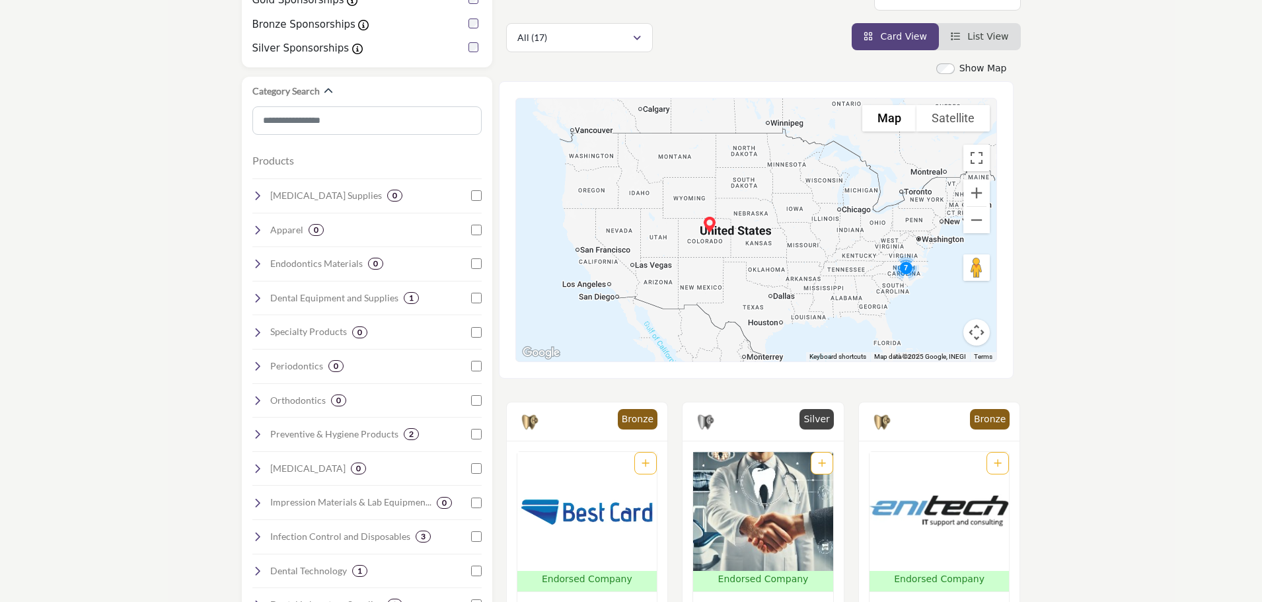
scroll to position [264, 0]
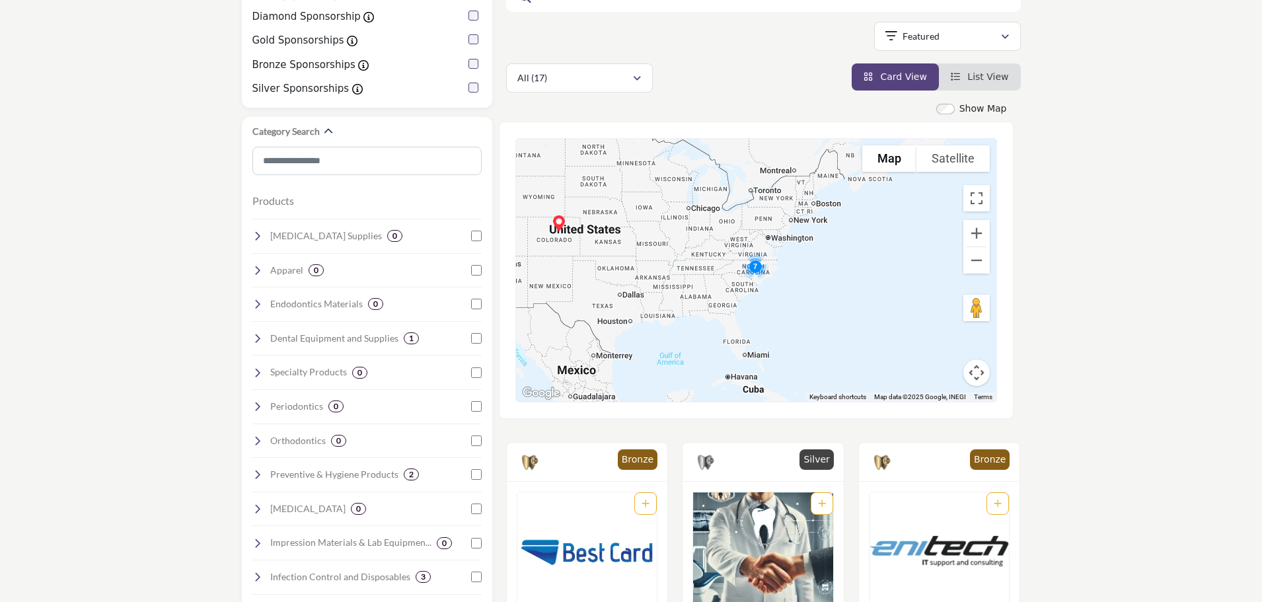
drag, startPoint x: 870, startPoint y: 243, endPoint x: 718, endPoint y: 201, distance: 157.8
click at [718, 201] on div at bounding box center [756, 270] width 480 height 263
click at [983, 235] on button "Zoom in" at bounding box center [977, 233] width 26 height 26
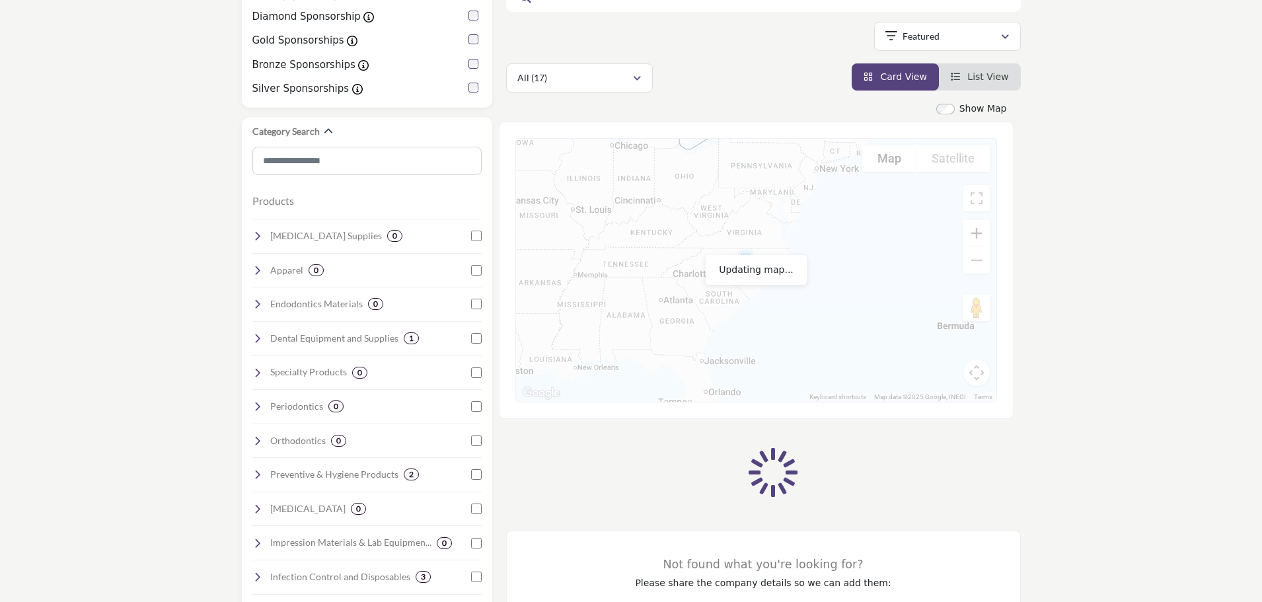
click at [983, 235] on button "Zoom in" at bounding box center [977, 233] width 26 height 26
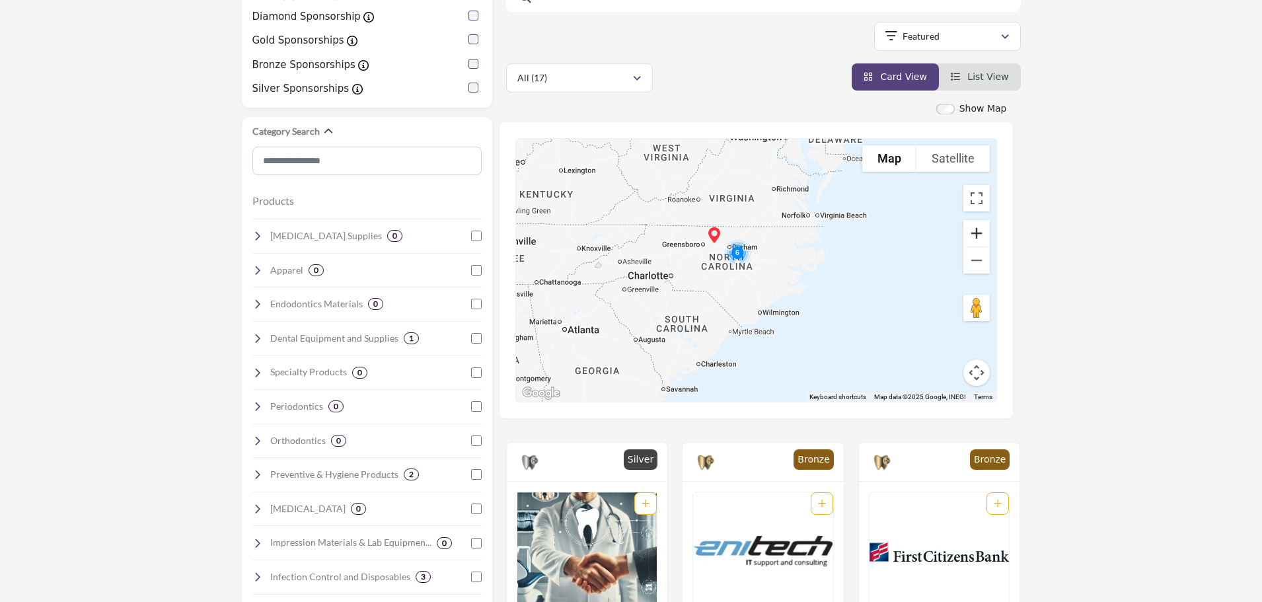
click at [983, 235] on button "Zoom in" at bounding box center [977, 233] width 26 height 26
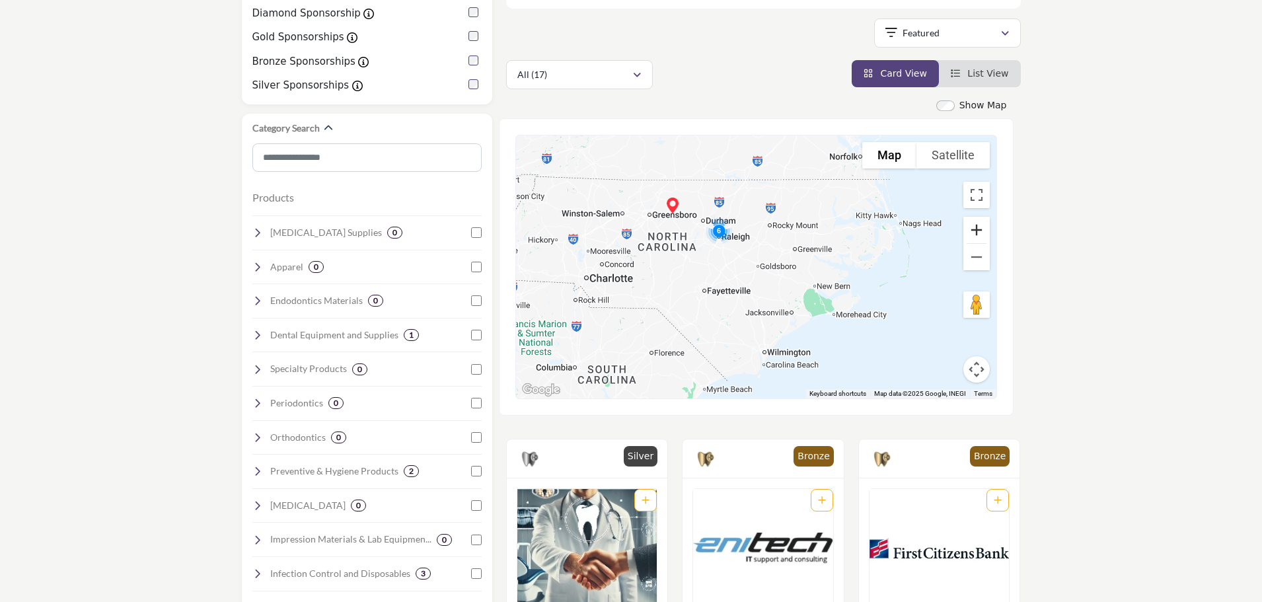
scroll to position [3, 0]
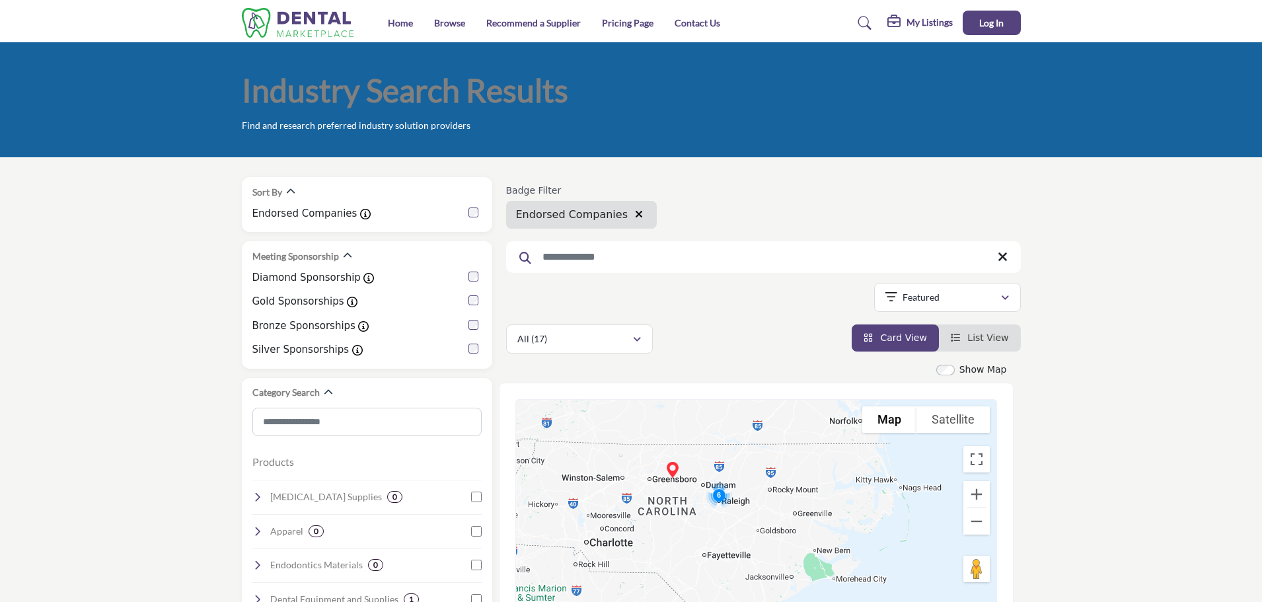
click at [307, 23] on img at bounding box center [301, 23] width 119 height 30
